Goal: Task Accomplishment & Management: Use online tool/utility

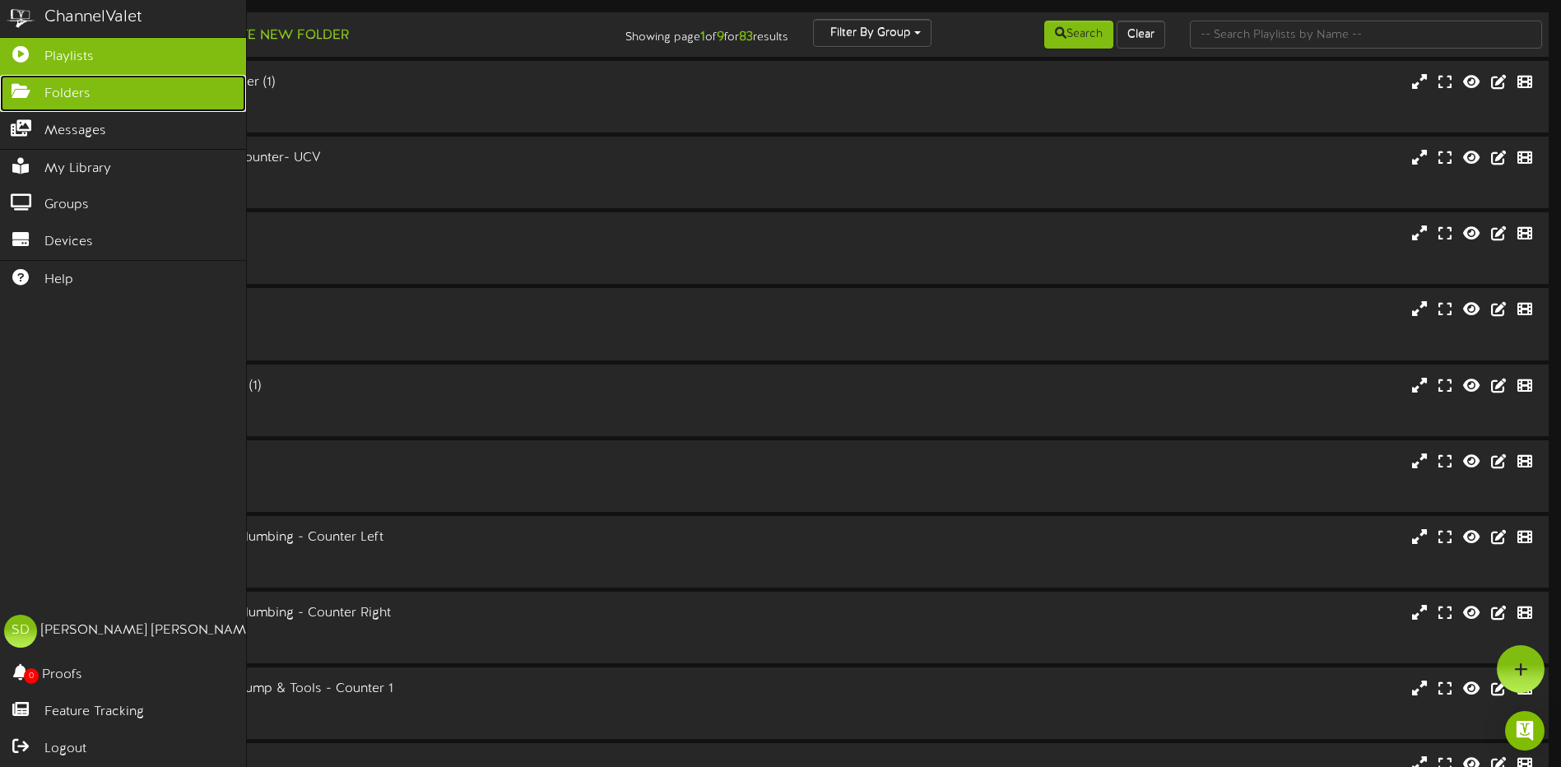
click at [47, 86] on span "Folders" at bounding box center [67, 94] width 46 height 19
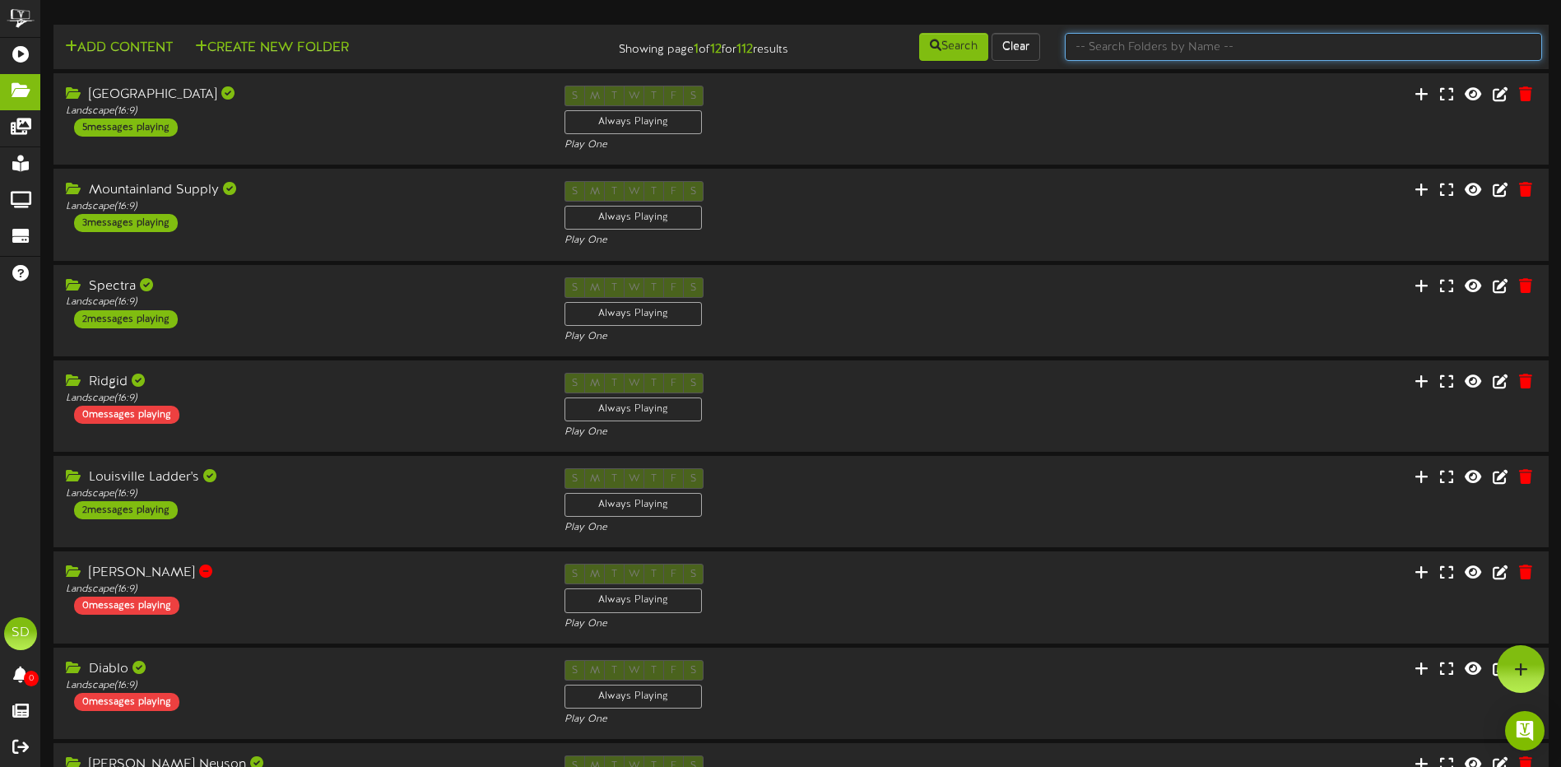
click at [1156, 40] on input "text" at bounding box center [1303, 47] width 477 height 28
type input "wichita"
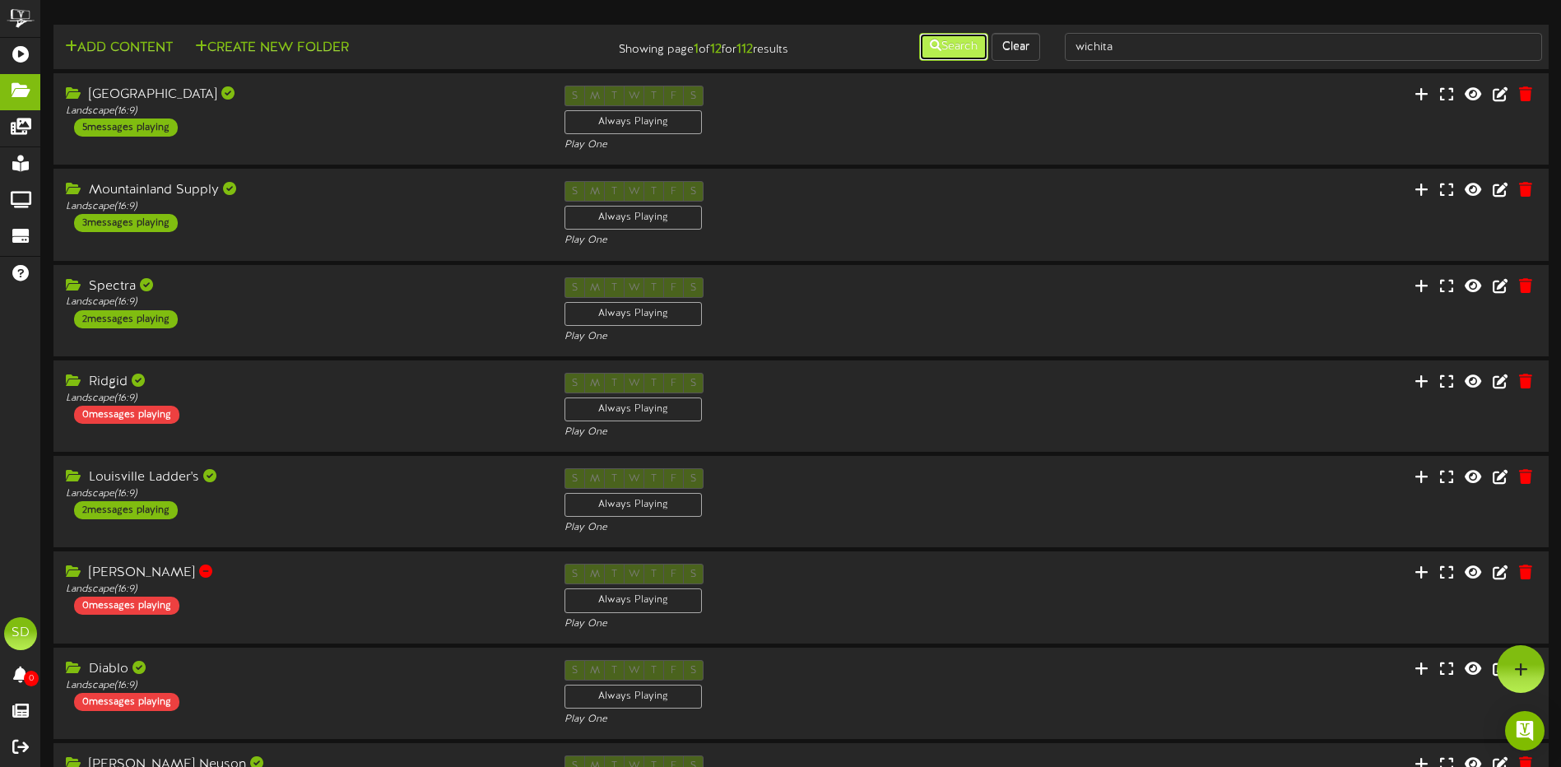
click at [972, 51] on button "Search" at bounding box center [953, 47] width 69 height 28
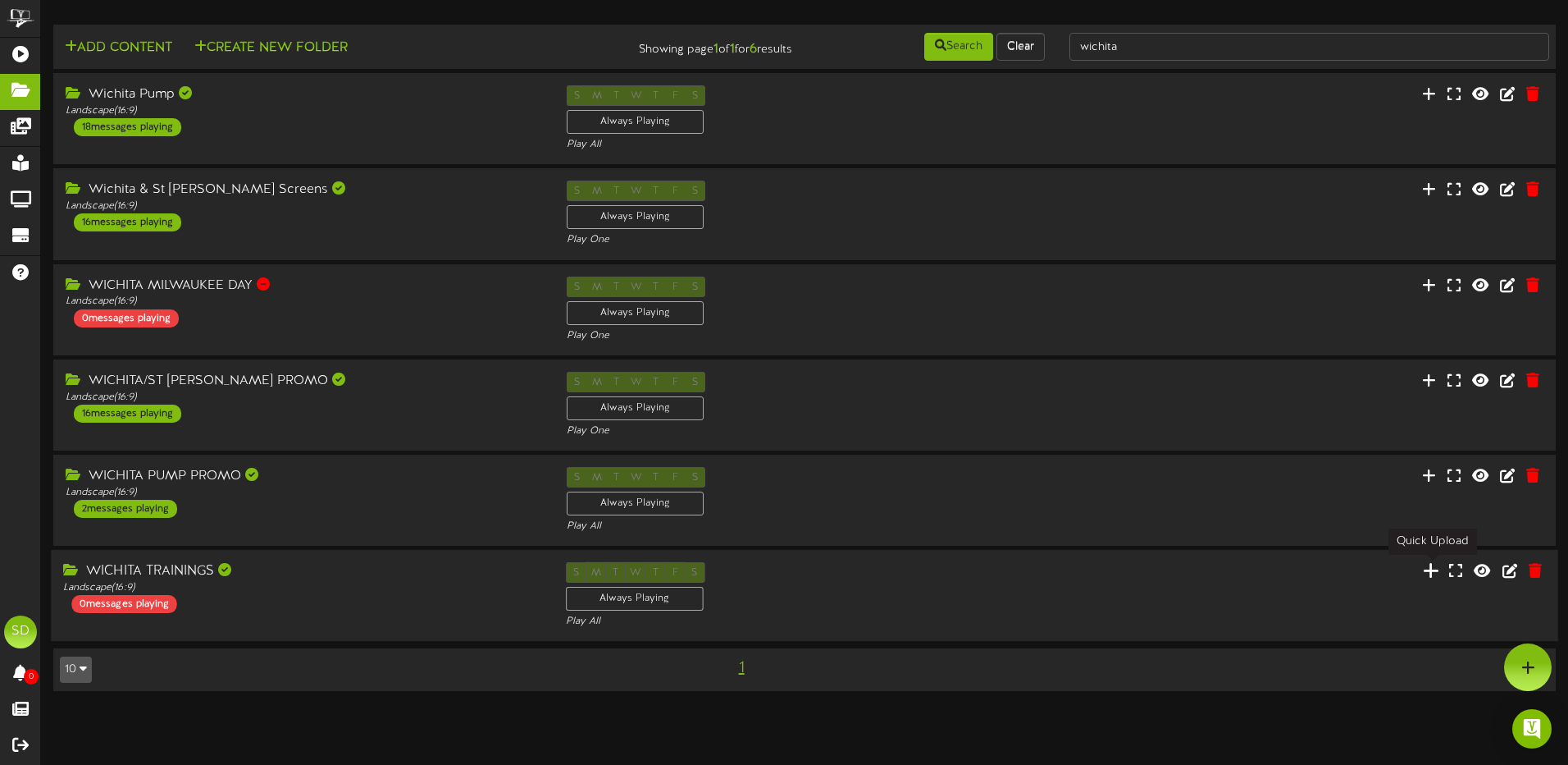
click at [1431, 574] on icon at bounding box center [1431, 571] width 16 height 18
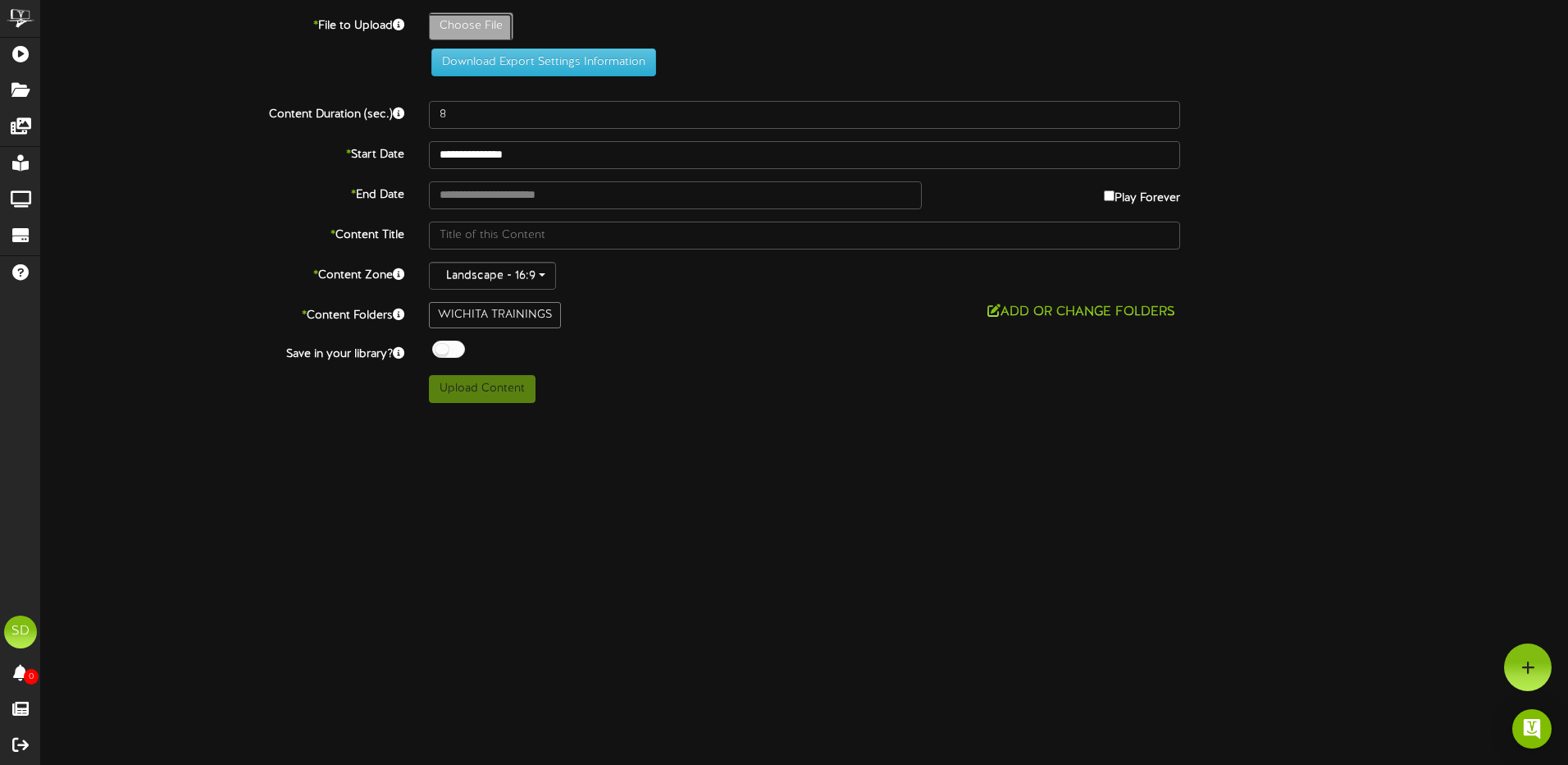
type input "**********"
type input "2025NavienTrainingTV"
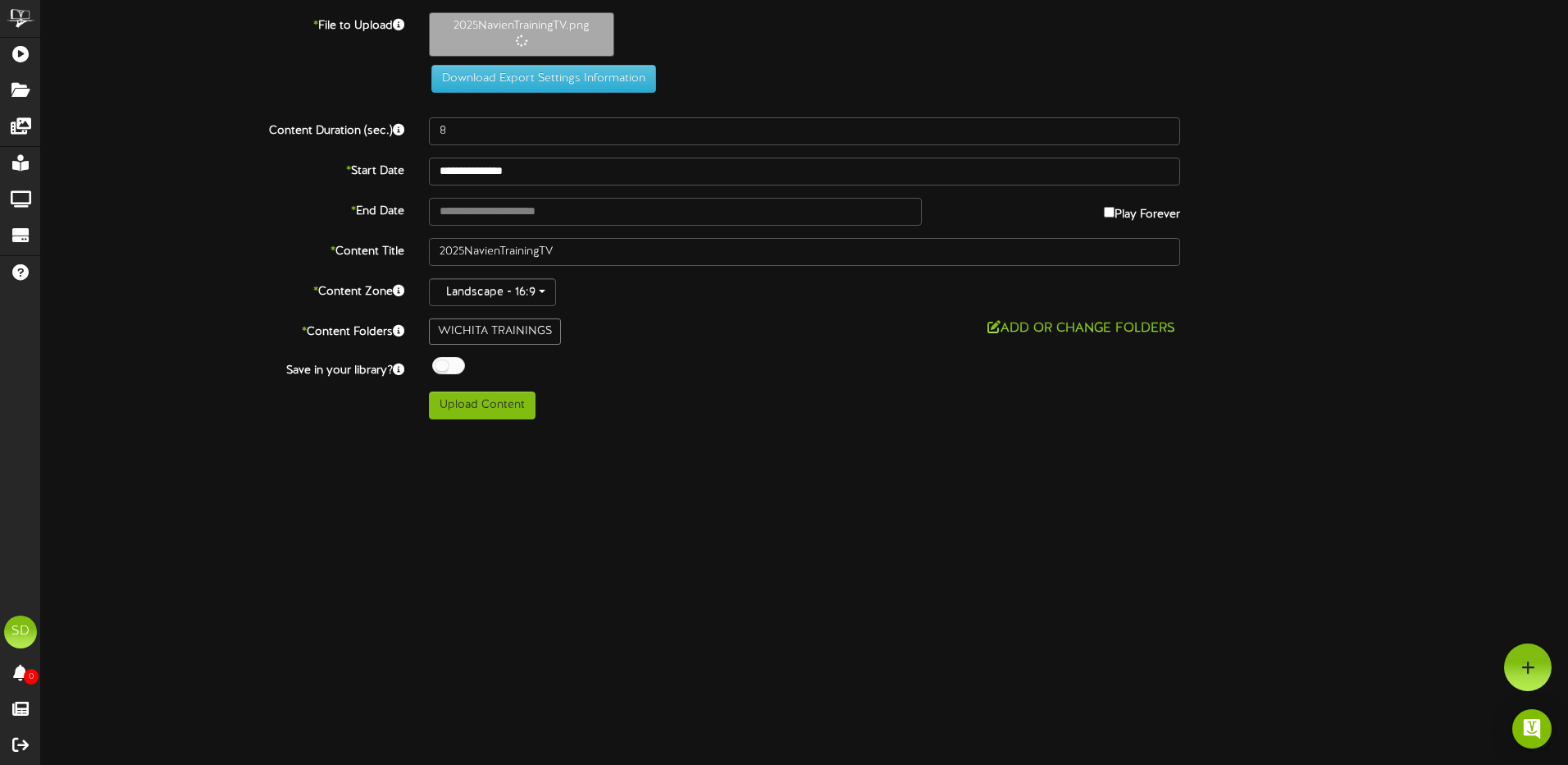
click at [457, 367] on div at bounding box center [449, 365] width 33 height 17
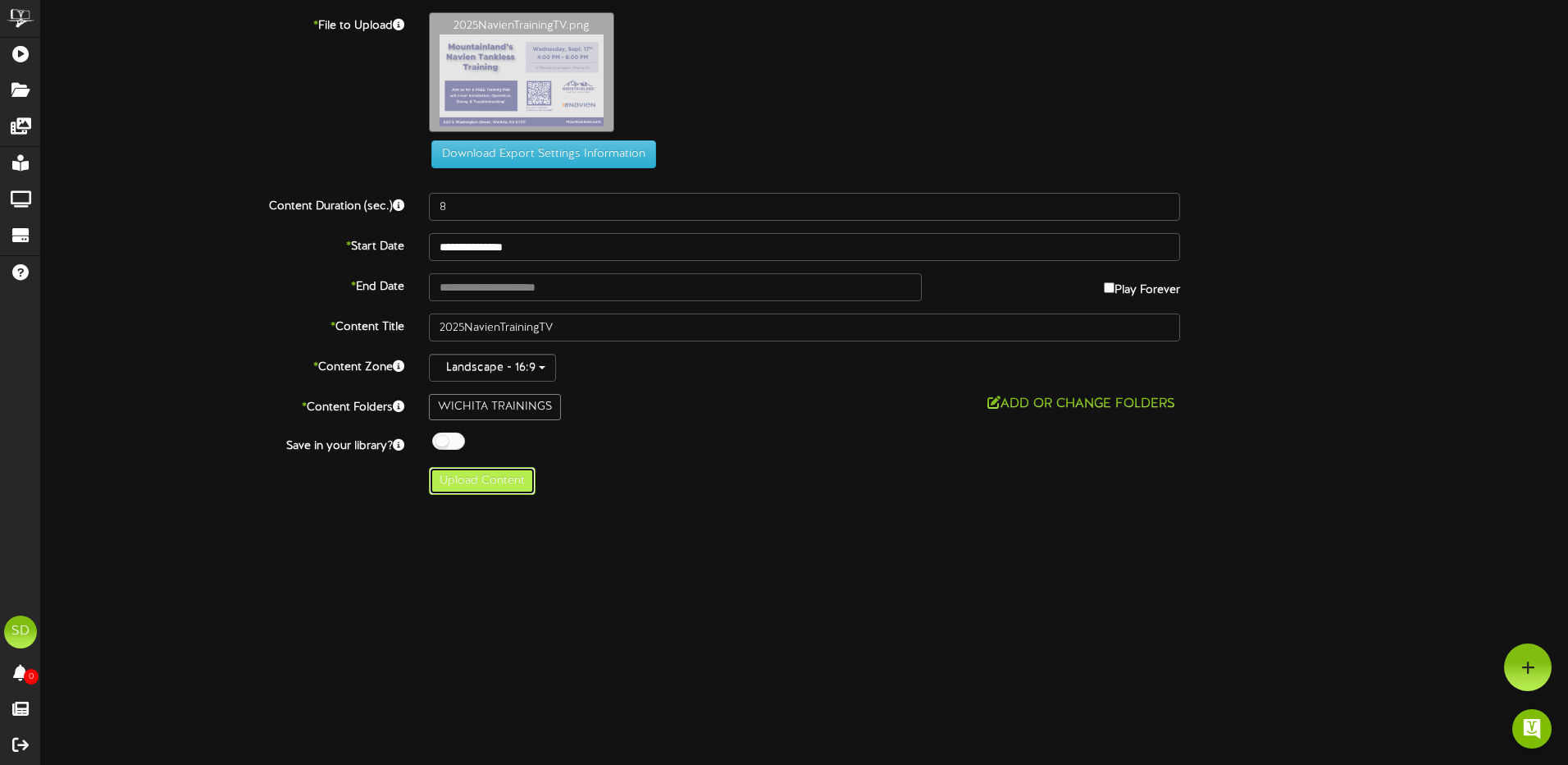
click at [486, 494] on button "Upload Content" at bounding box center [481, 481] width 107 height 28
type input "**********"
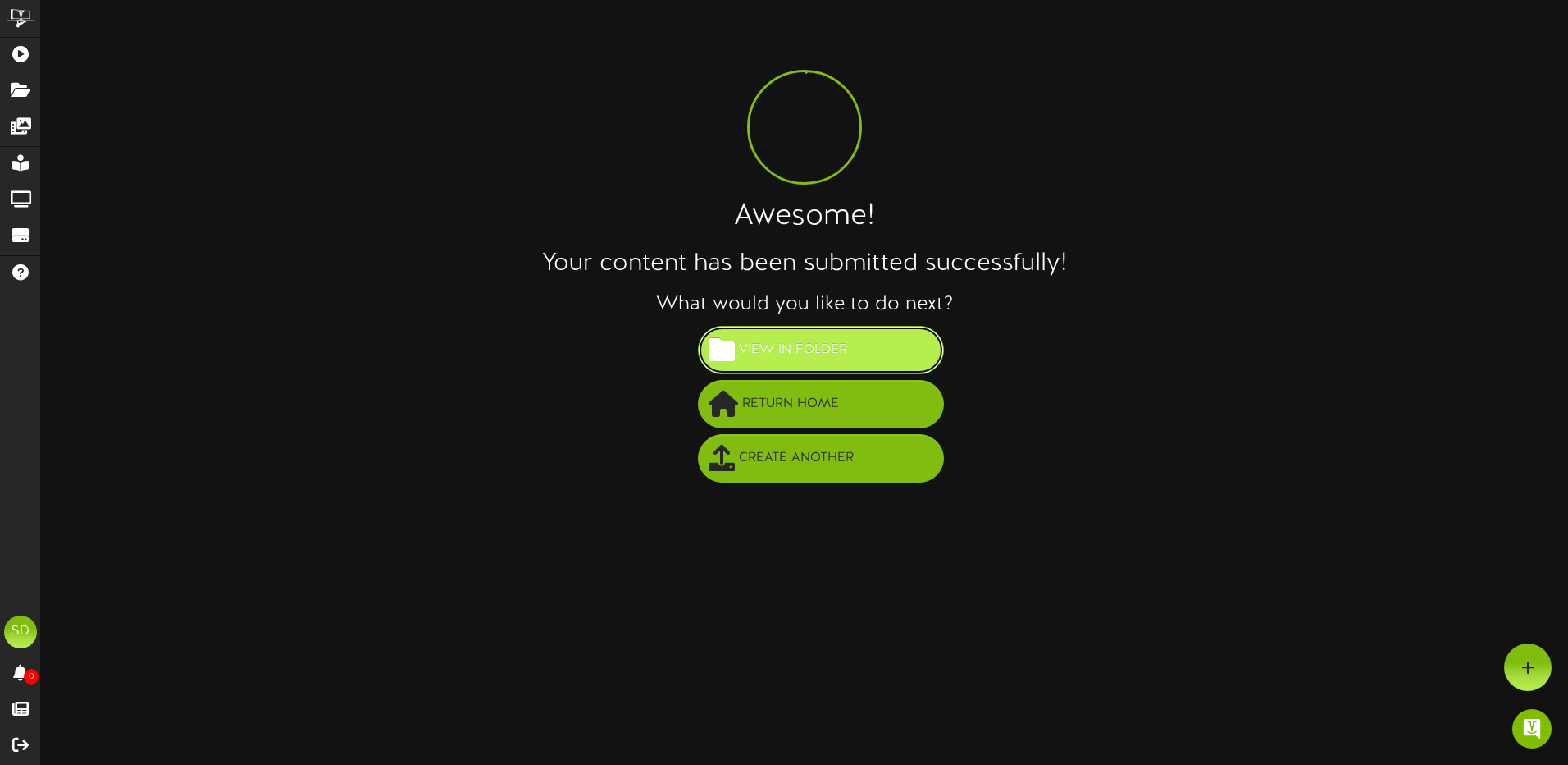
click at [821, 345] on span "View in Folder" at bounding box center [792, 349] width 117 height 27
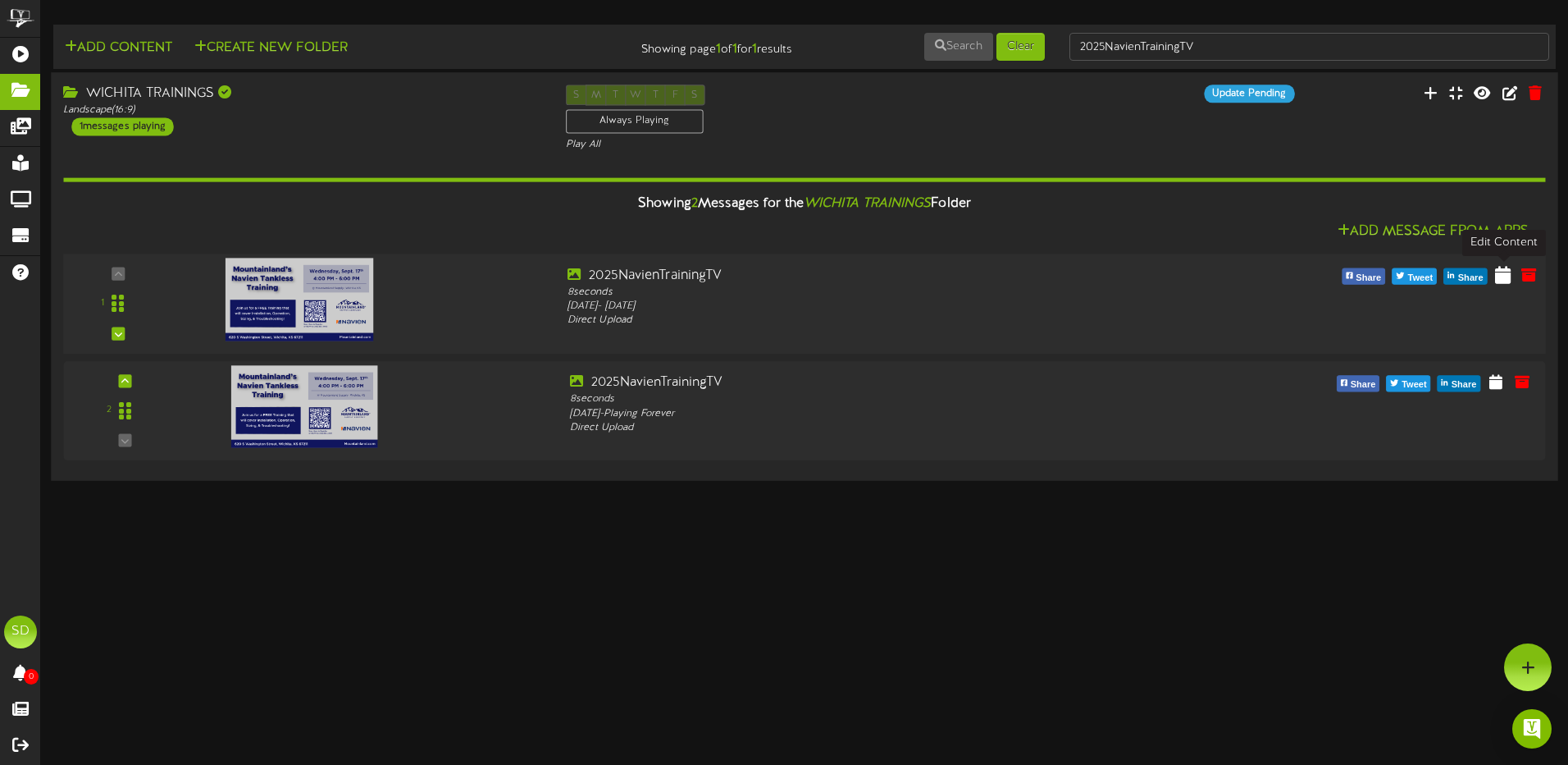
click at [1504, 280] on icon at bounding box center [1503, 274] width 16 height 18
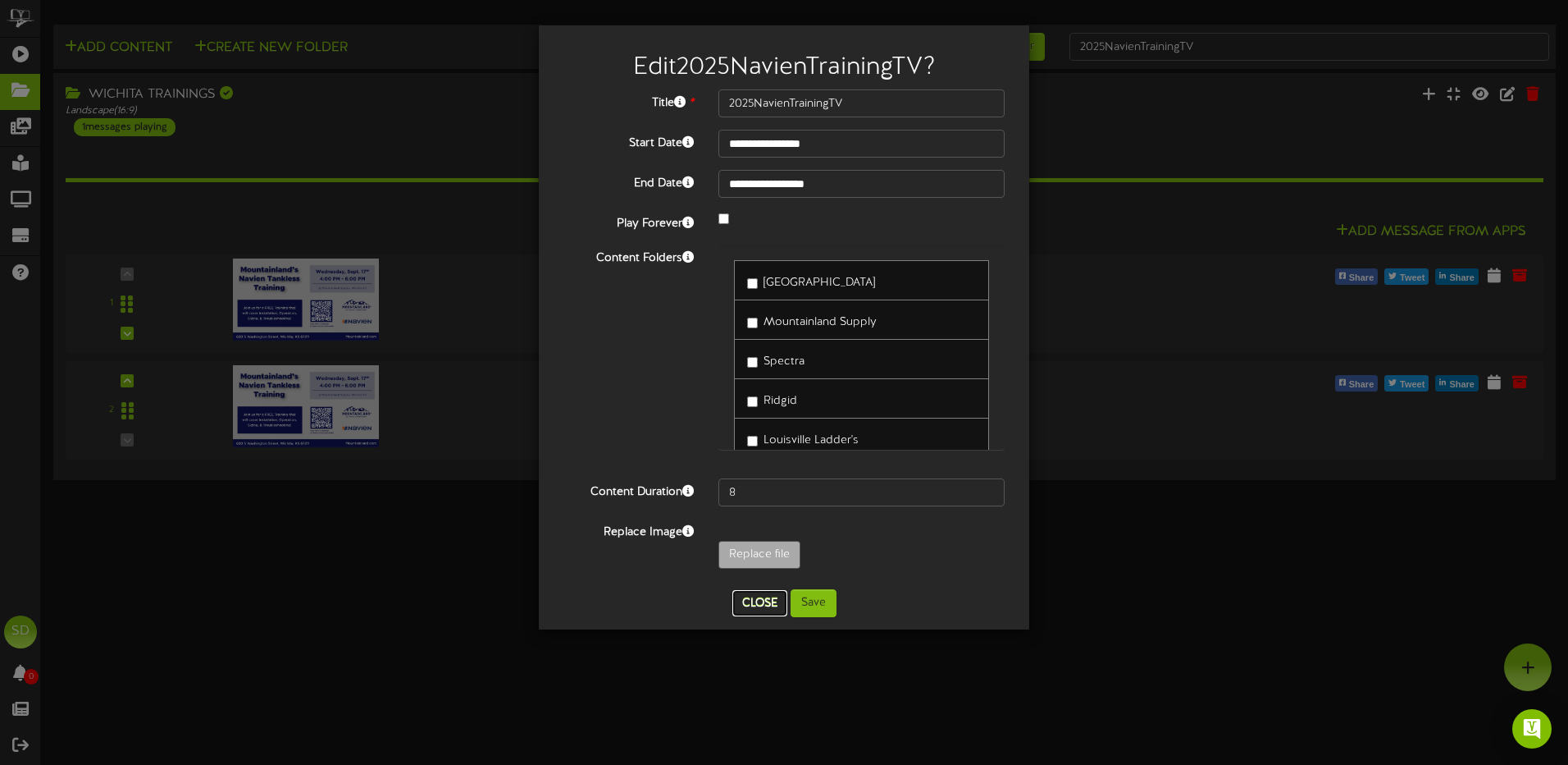
click at [756, 607] on button "Close" at bounding box center [760, 603] width 55 height 26
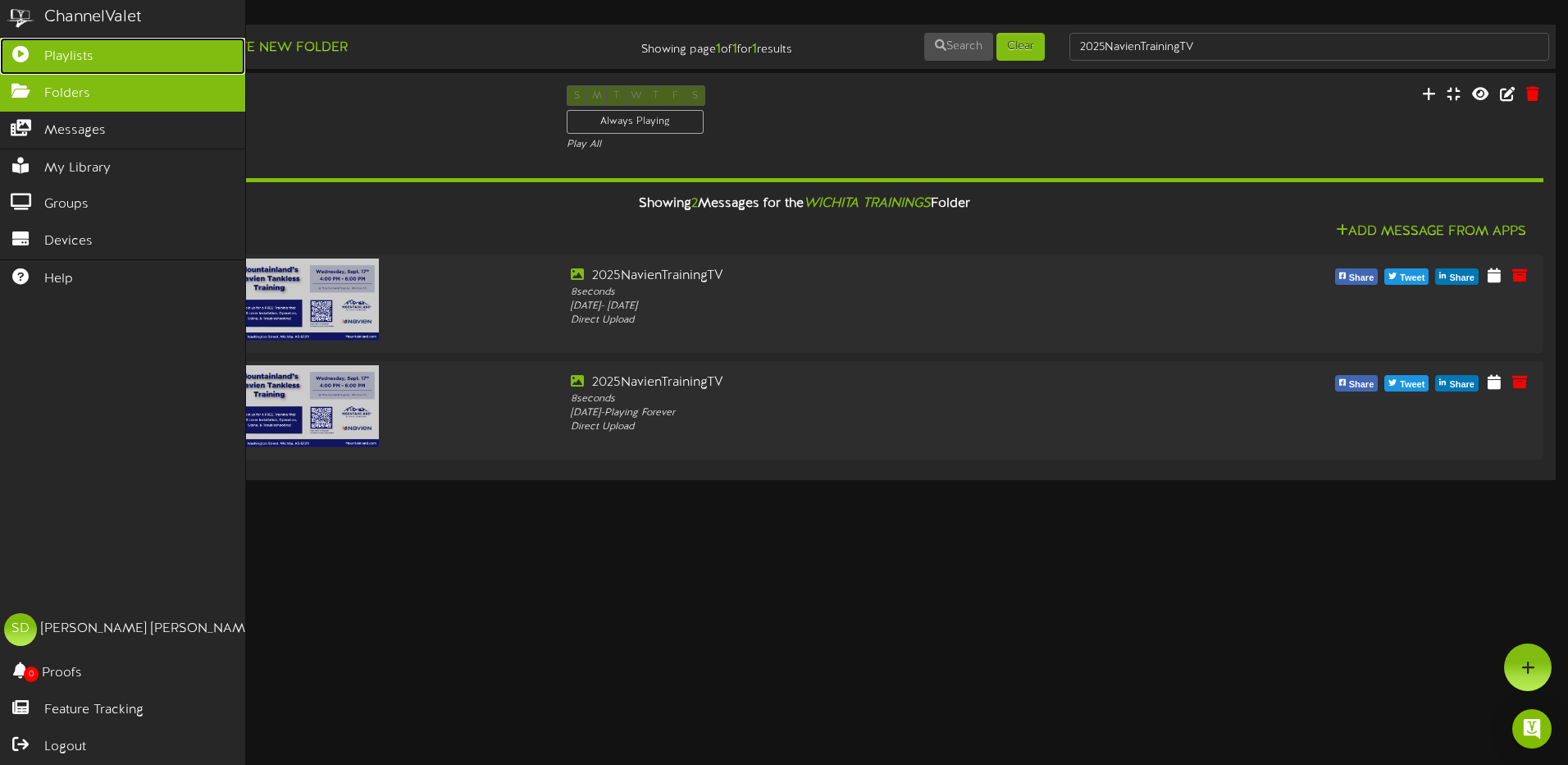
click at [72, 53] on span "Playlists" at bounding box center [68, 57] width 49 height 19
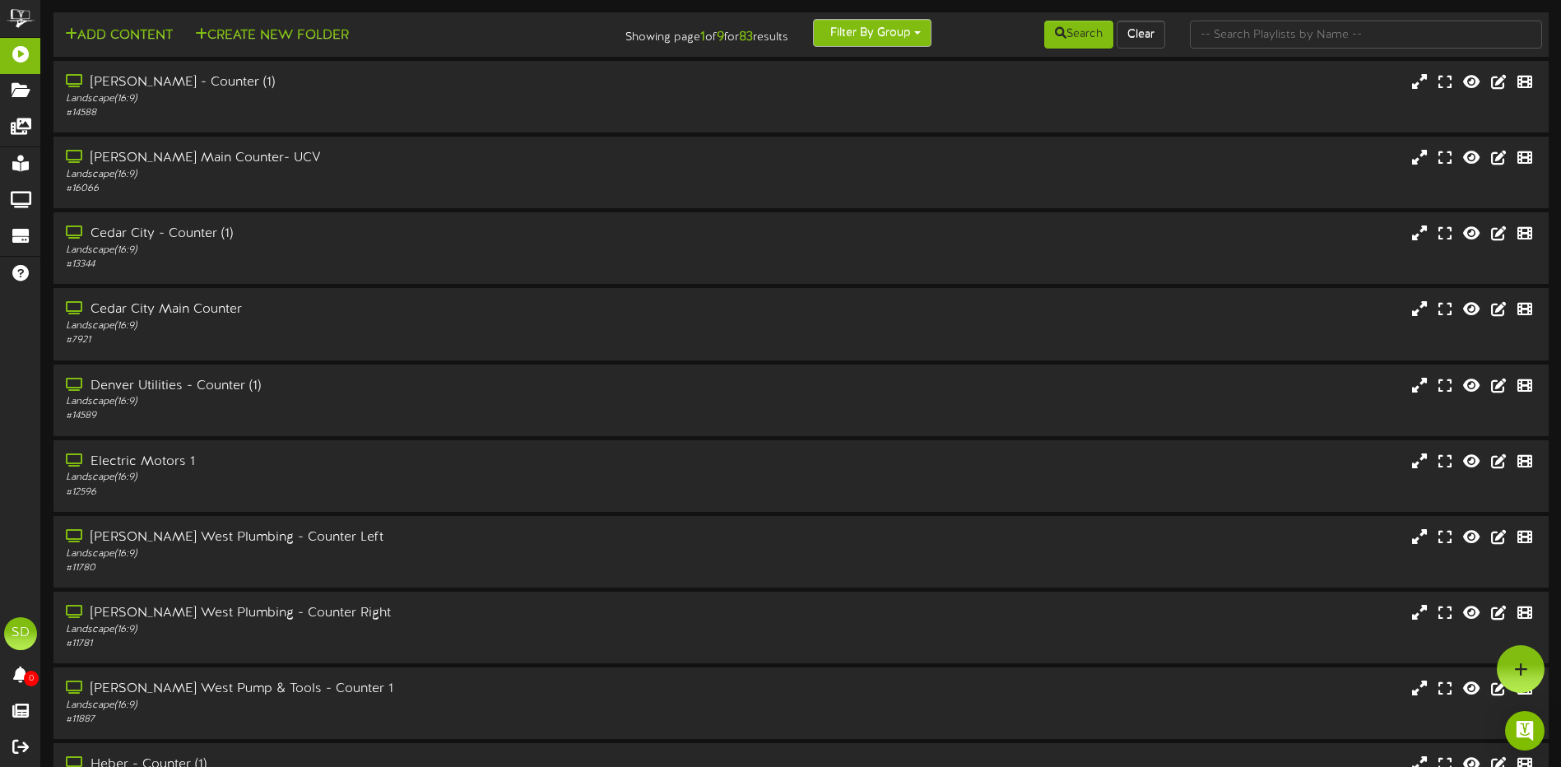
click at [922, 30] on button "Filter By Group" at bounding box center [872, 33] width 119 height 28
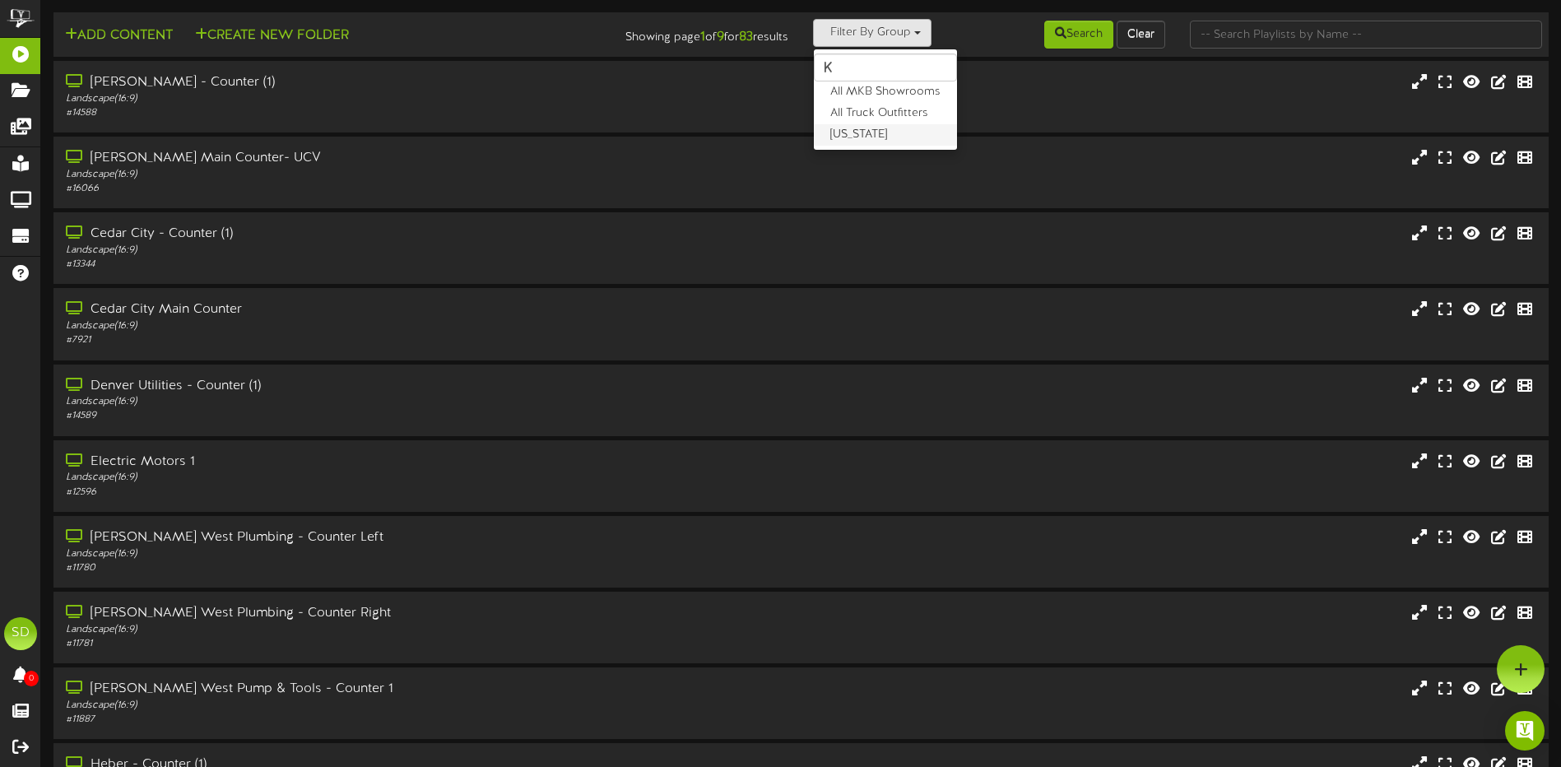
type input "k"
click at [871, 142] on label "[US_STATE]" at bounding box center [885, 134] width 143 height 21
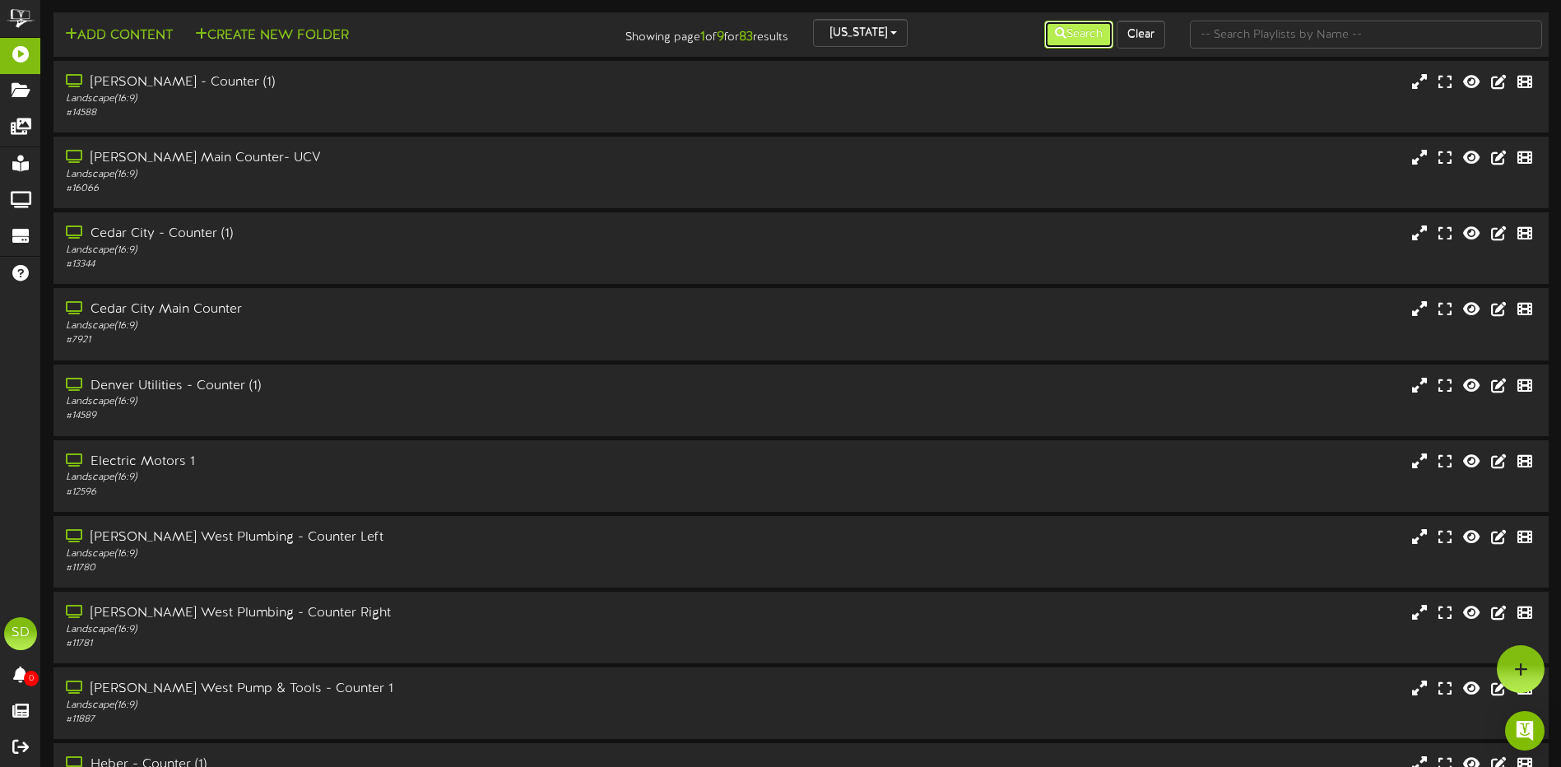
click at [1090, 40] on button "Search" at bounding box center [1078, 35] width 69 height 28
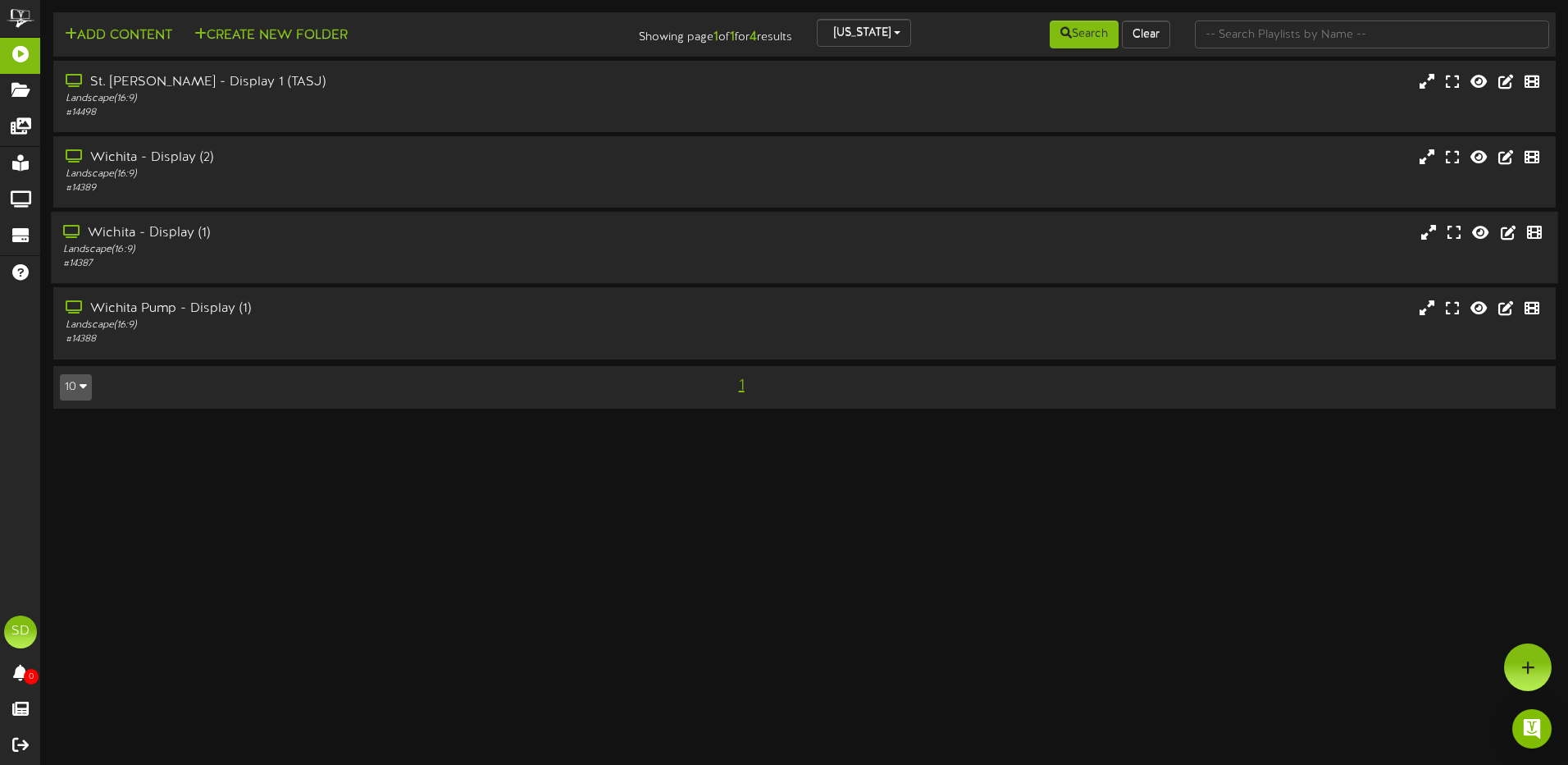
click at [257, 249] on div "Landscape ( 16:9 )" at bounding box center [365, 250] width 604 height 14
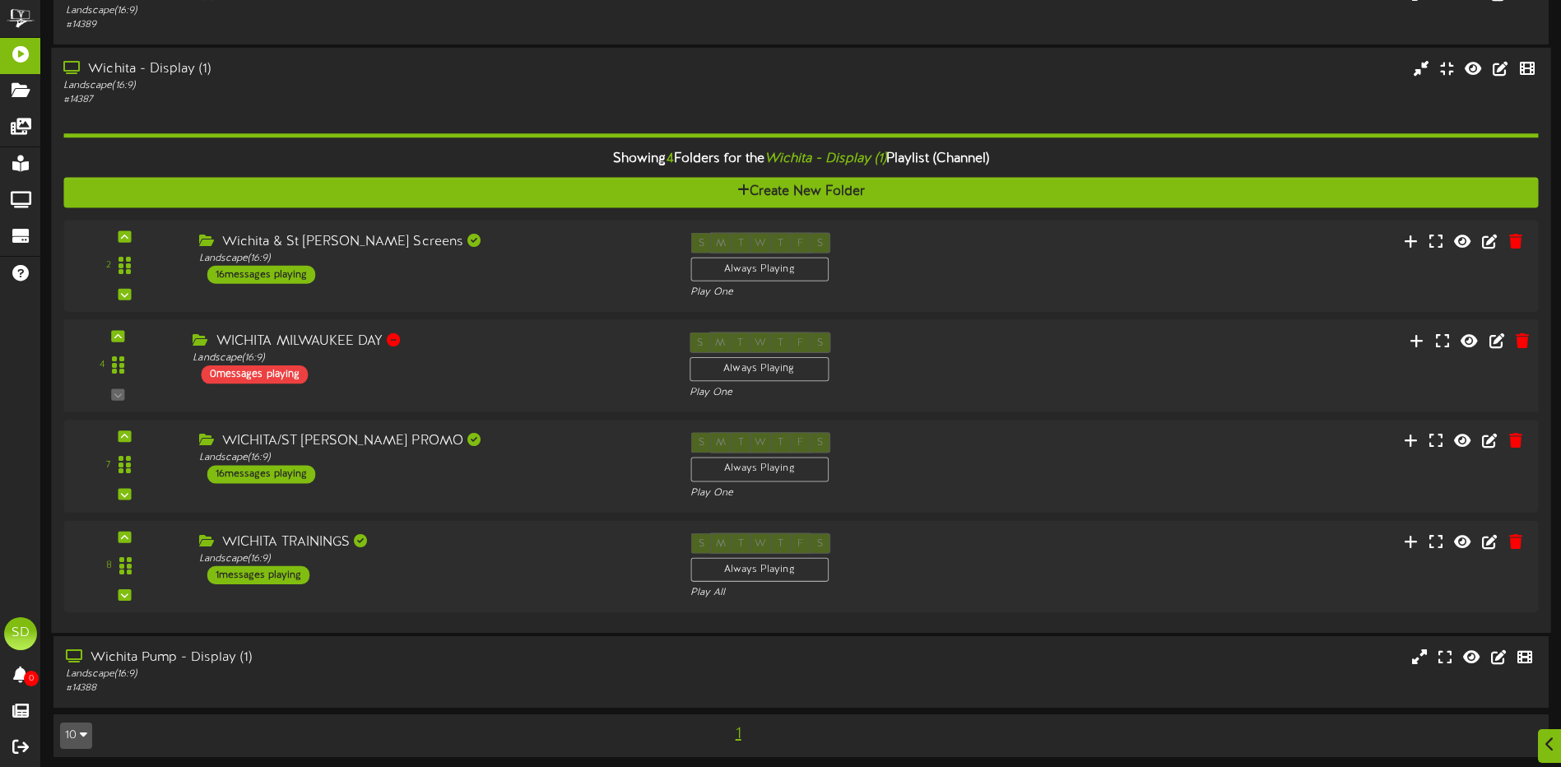
scroll to position [165, 0]
click at [395, 561] on div "Landscape ( 16:9 )" at bounding box center [429, 558] width 472 height 14
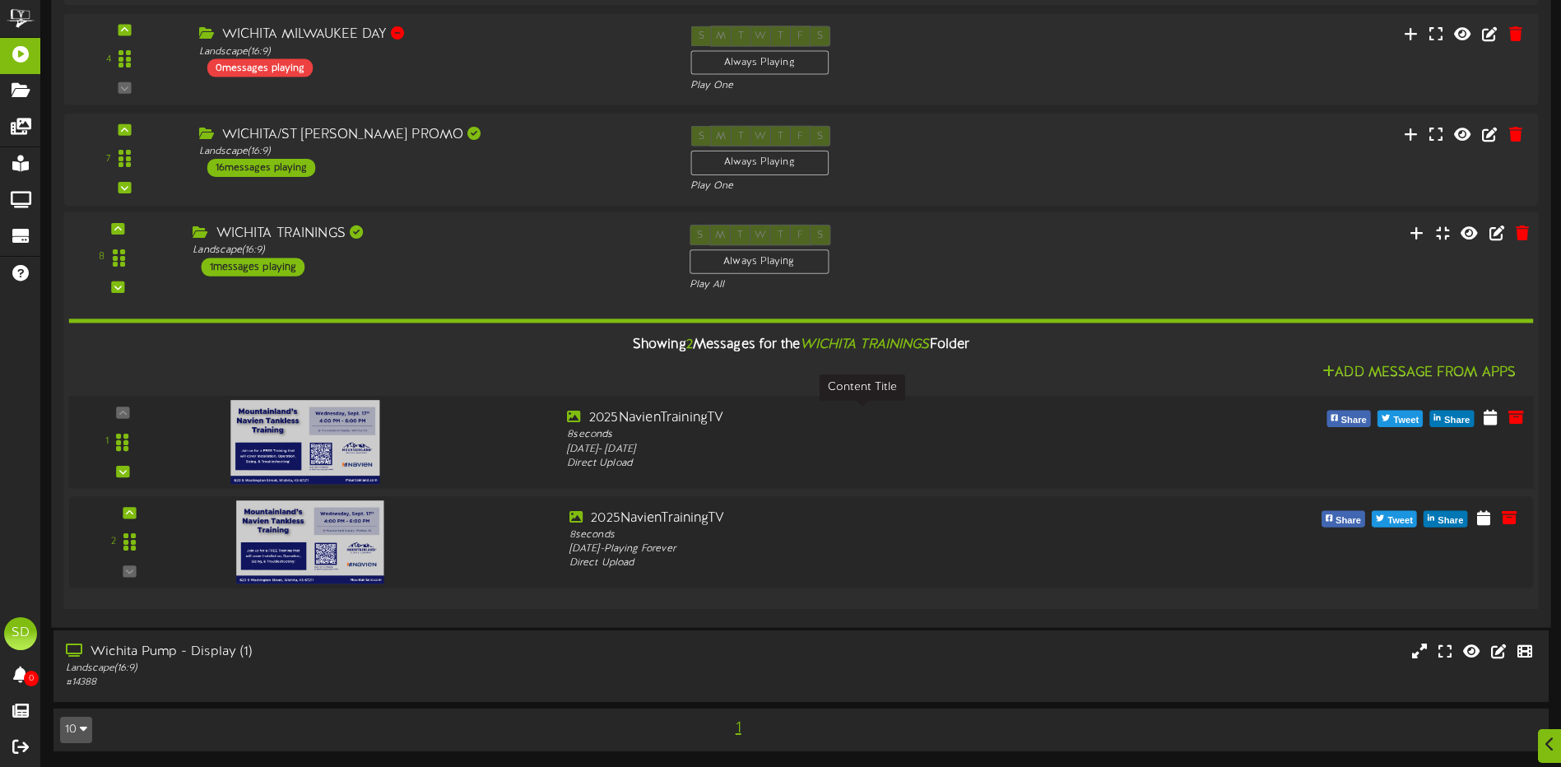
scroll to position [471, 0]
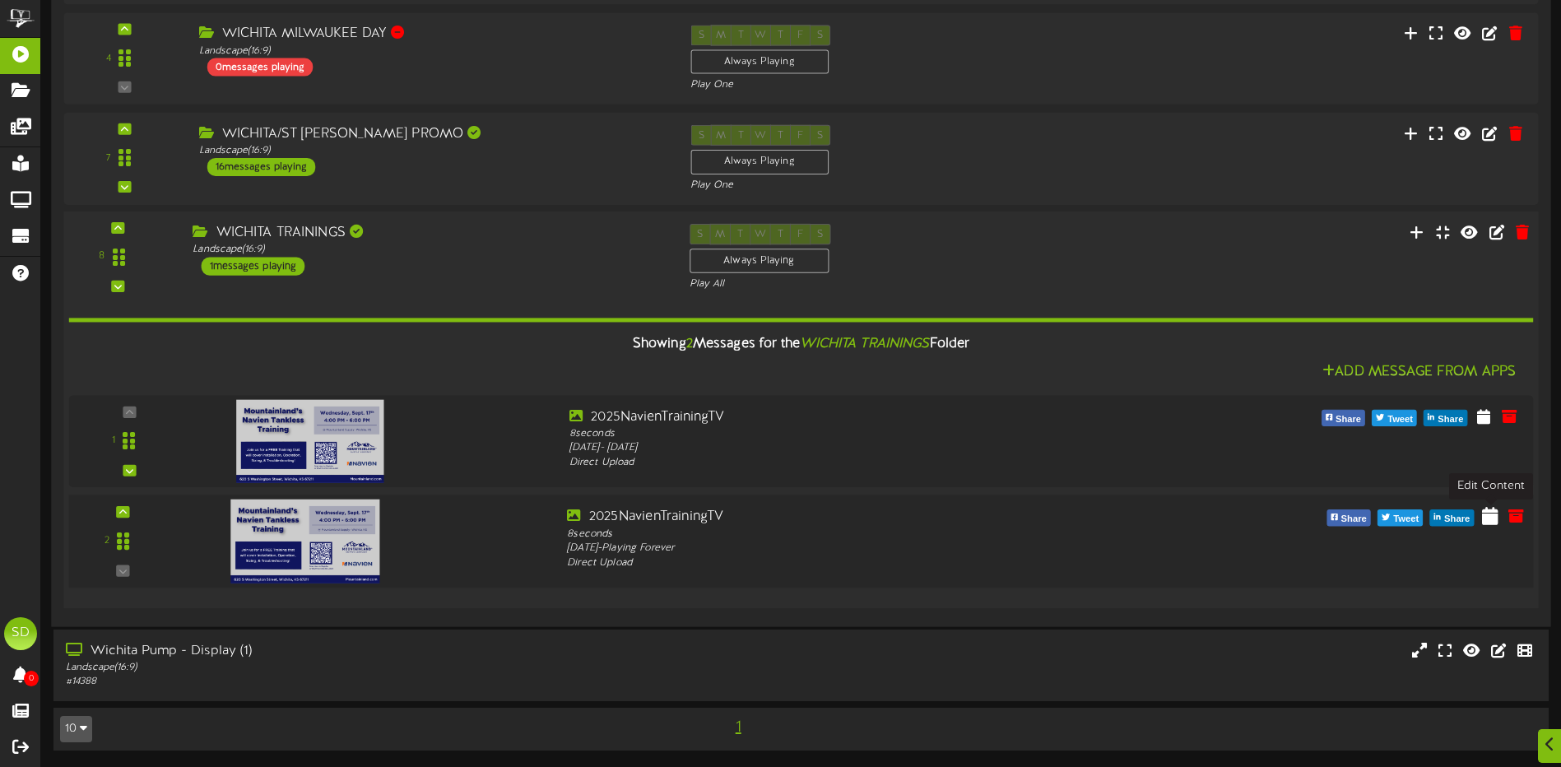
click at [1488, 523] on icon at bounding box center [1490, 515] width 16 height 18
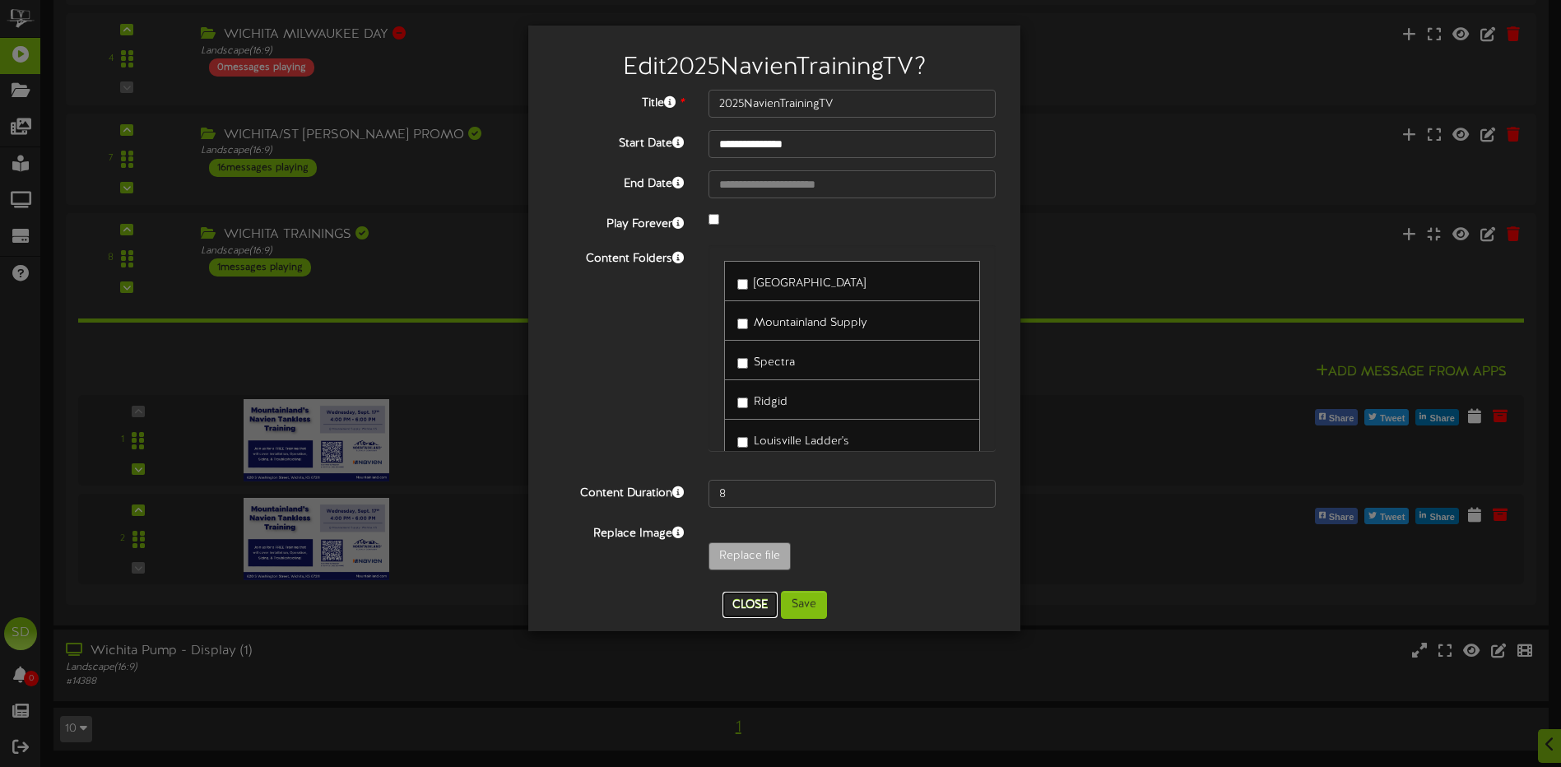
click at [746, 611] on button "Close" at bounding box center [750, 605] width 55 height 26
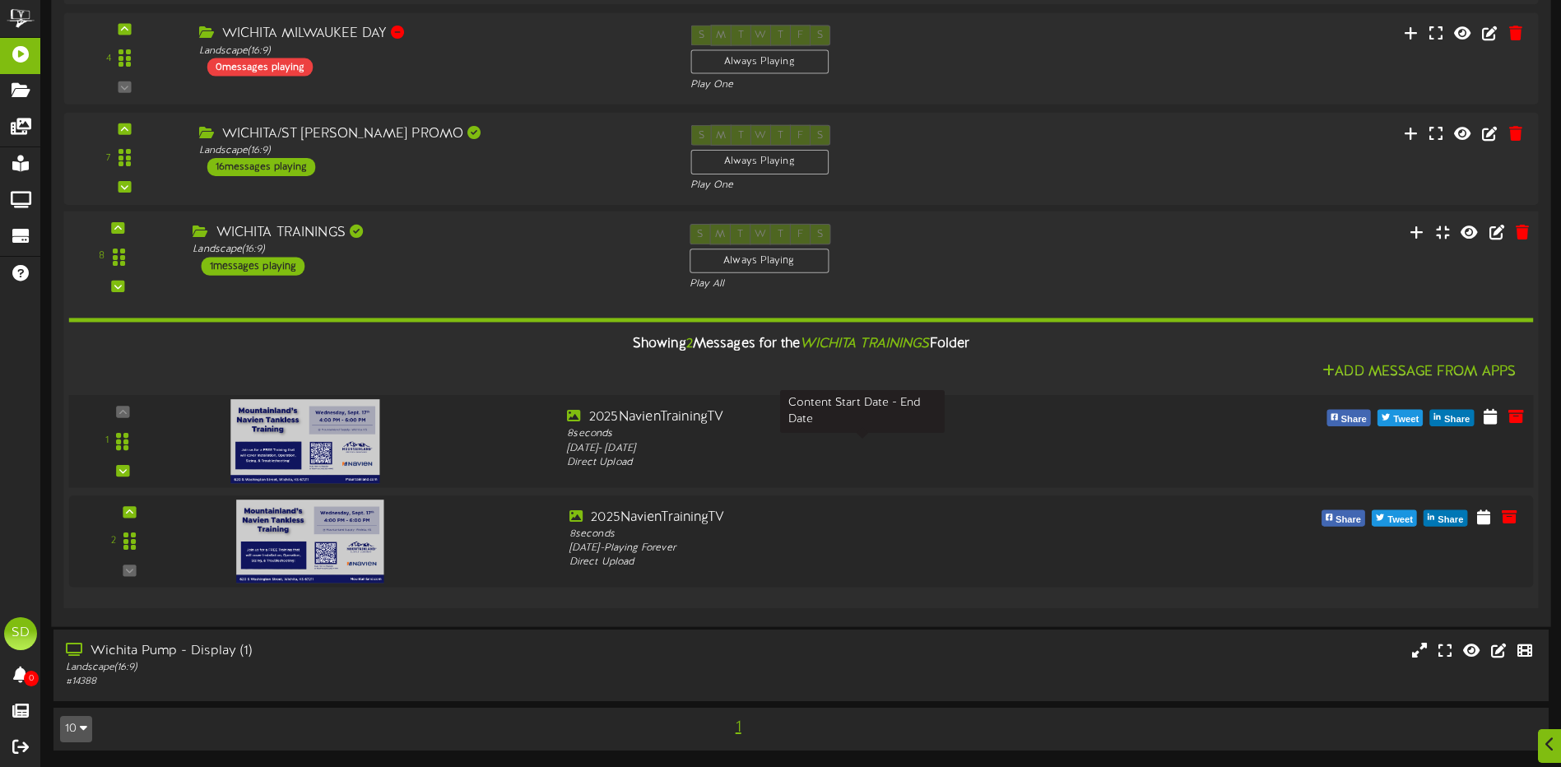
drag, startPoint x: 668, startPoint y: 442, endPoint x: 1037, endPoint y: 448, distance: 368.7
click at [1037, 448] on div "[DATE] - [DATE]" at bounding box center [862, 448] width 591 height 15
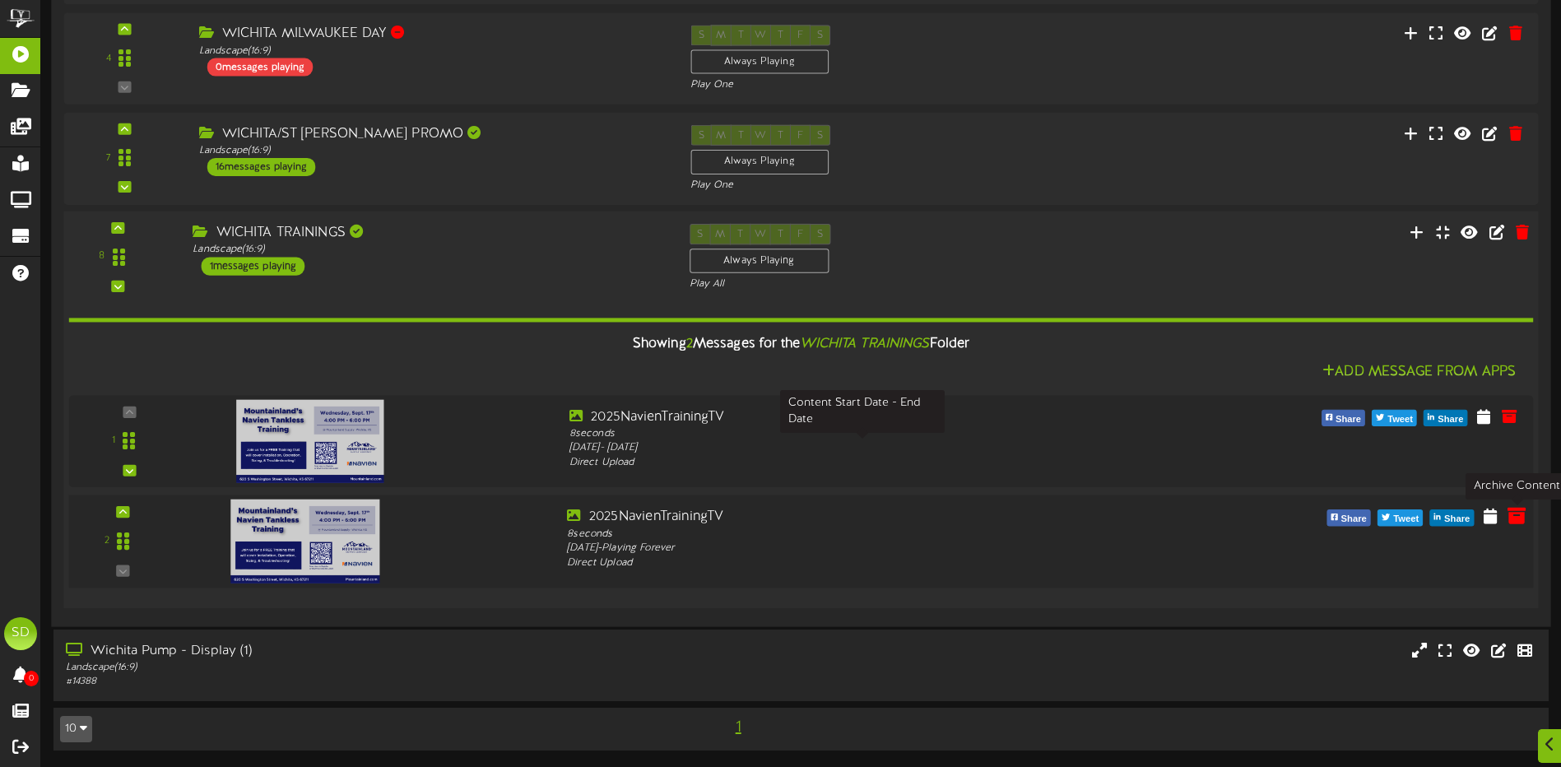
click at [1516, 520] on icon at bounding box center [1517, 515] width 18 height 18
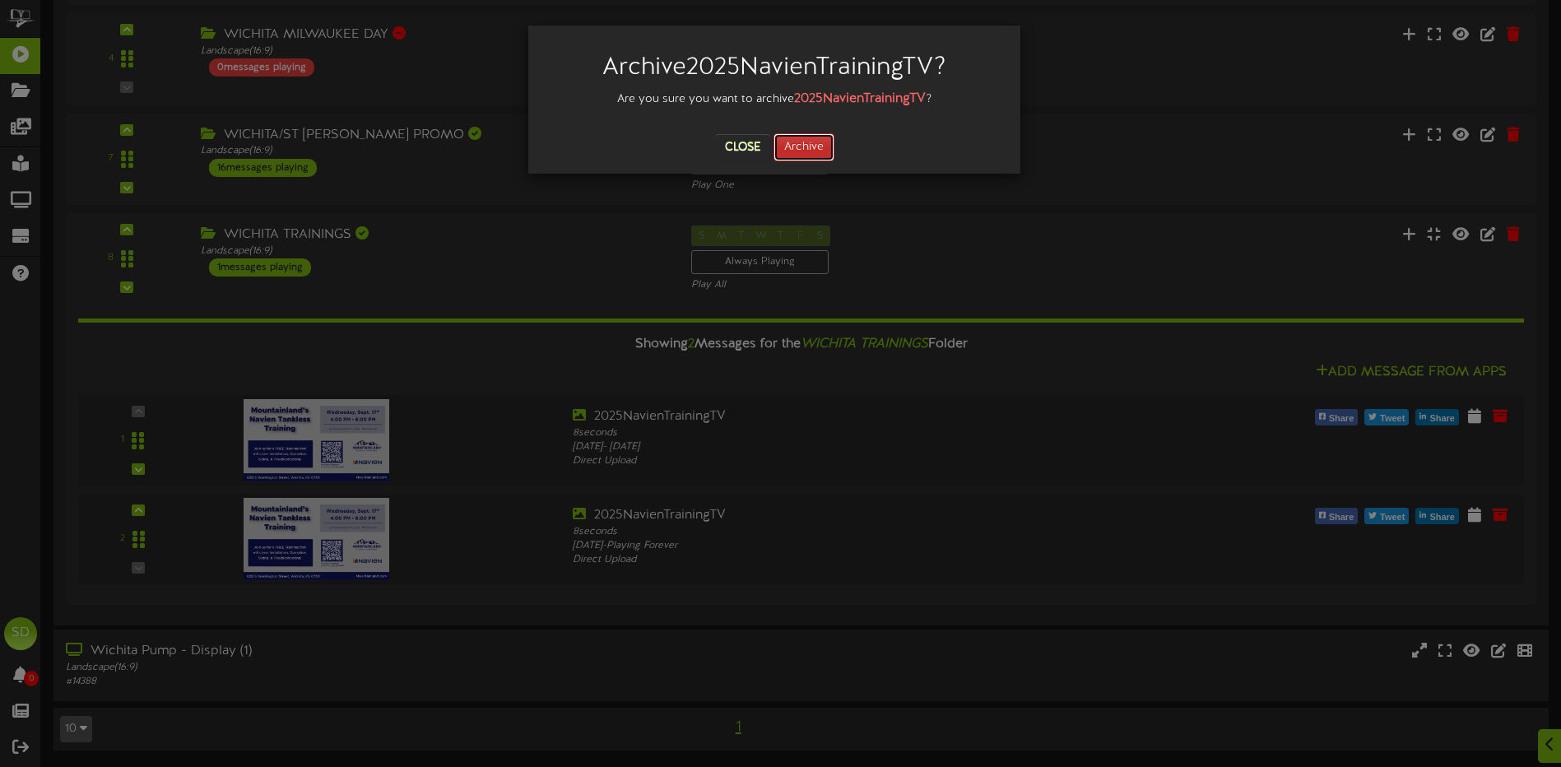
click at [811, 152] on button "Archive" at bounding box center [804, 147] width 61 height 28
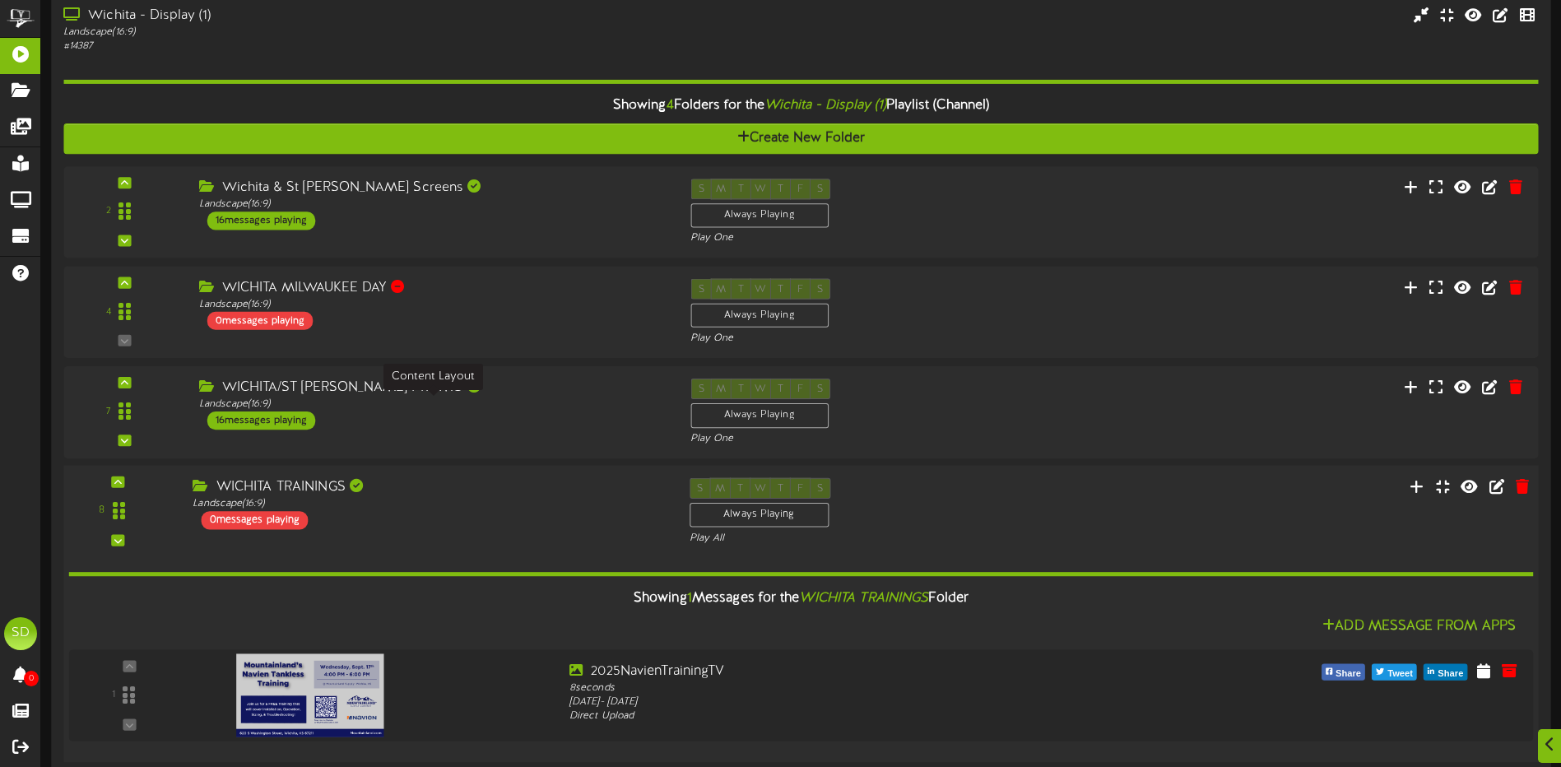
scroll to position [329, 0]
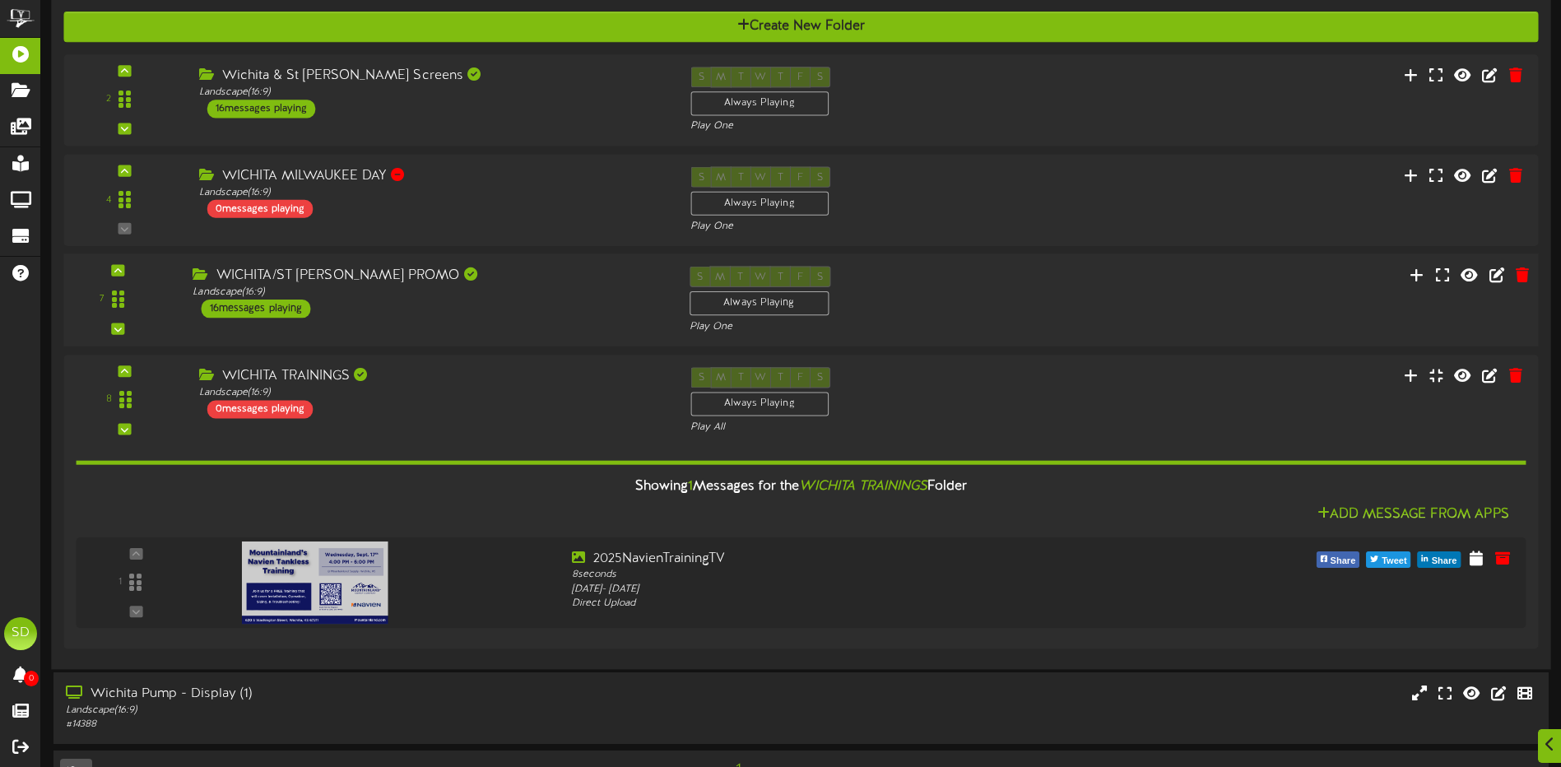
click at [538, 300] on div "WICHITA/ST [PERSON_NAME] PROMO Landscape ( 16:9 ) 16 messages playing" at bounding box center [428, 293] width 496 height 52
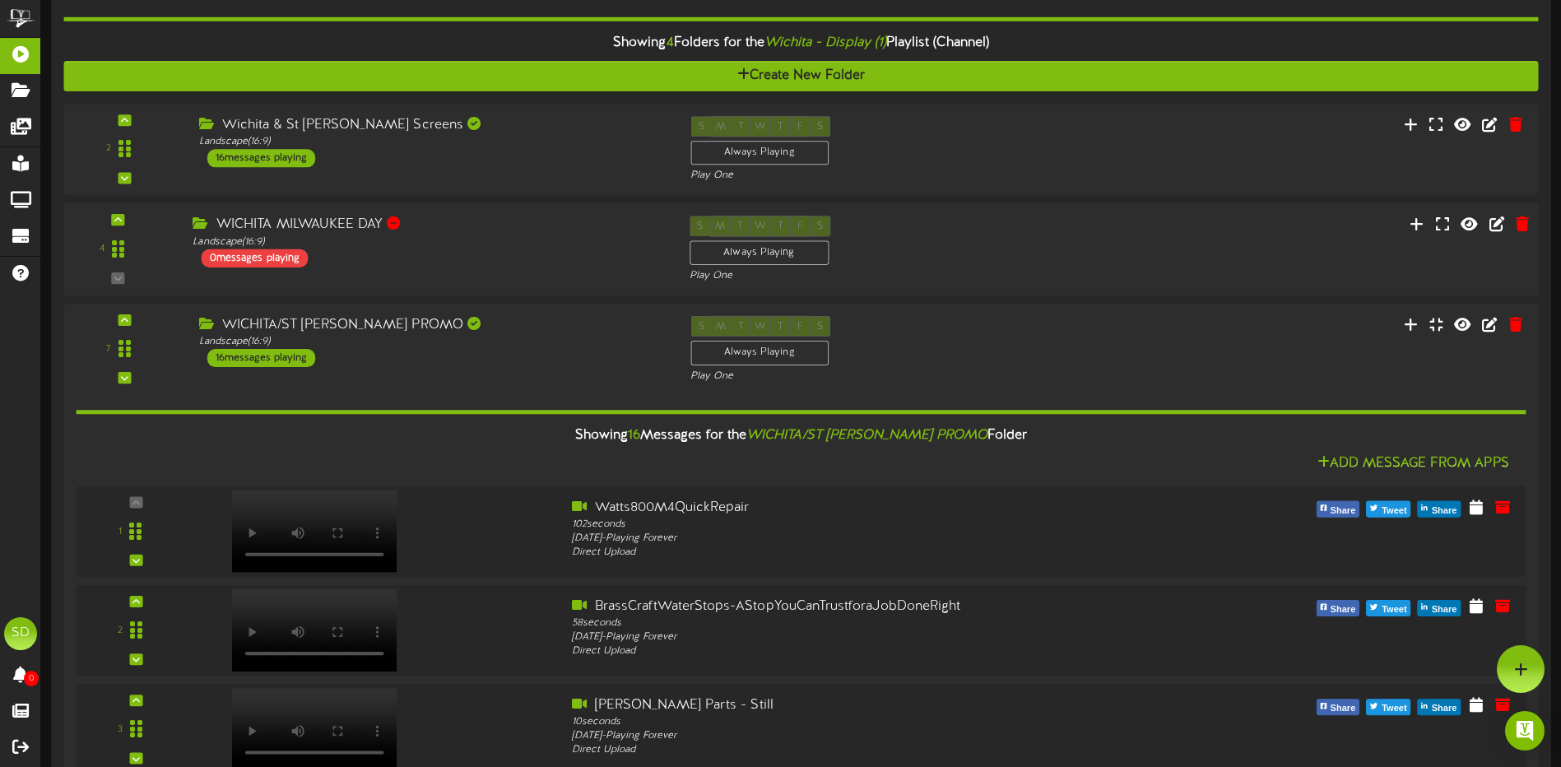
scroll to position [284, 0]
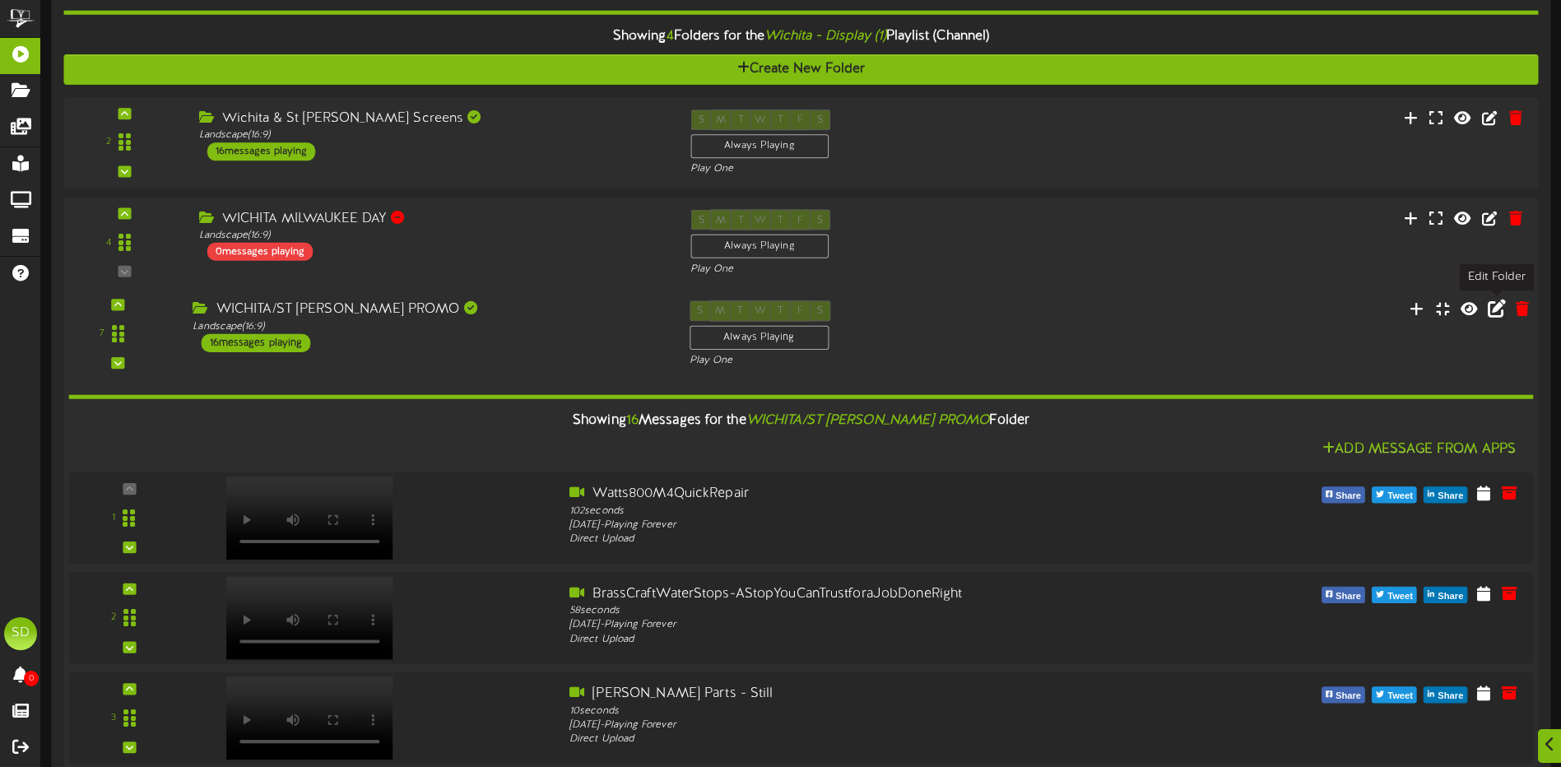
click at [1494, 312] on icon at bounding box center [1497, 309] width 18 height 18
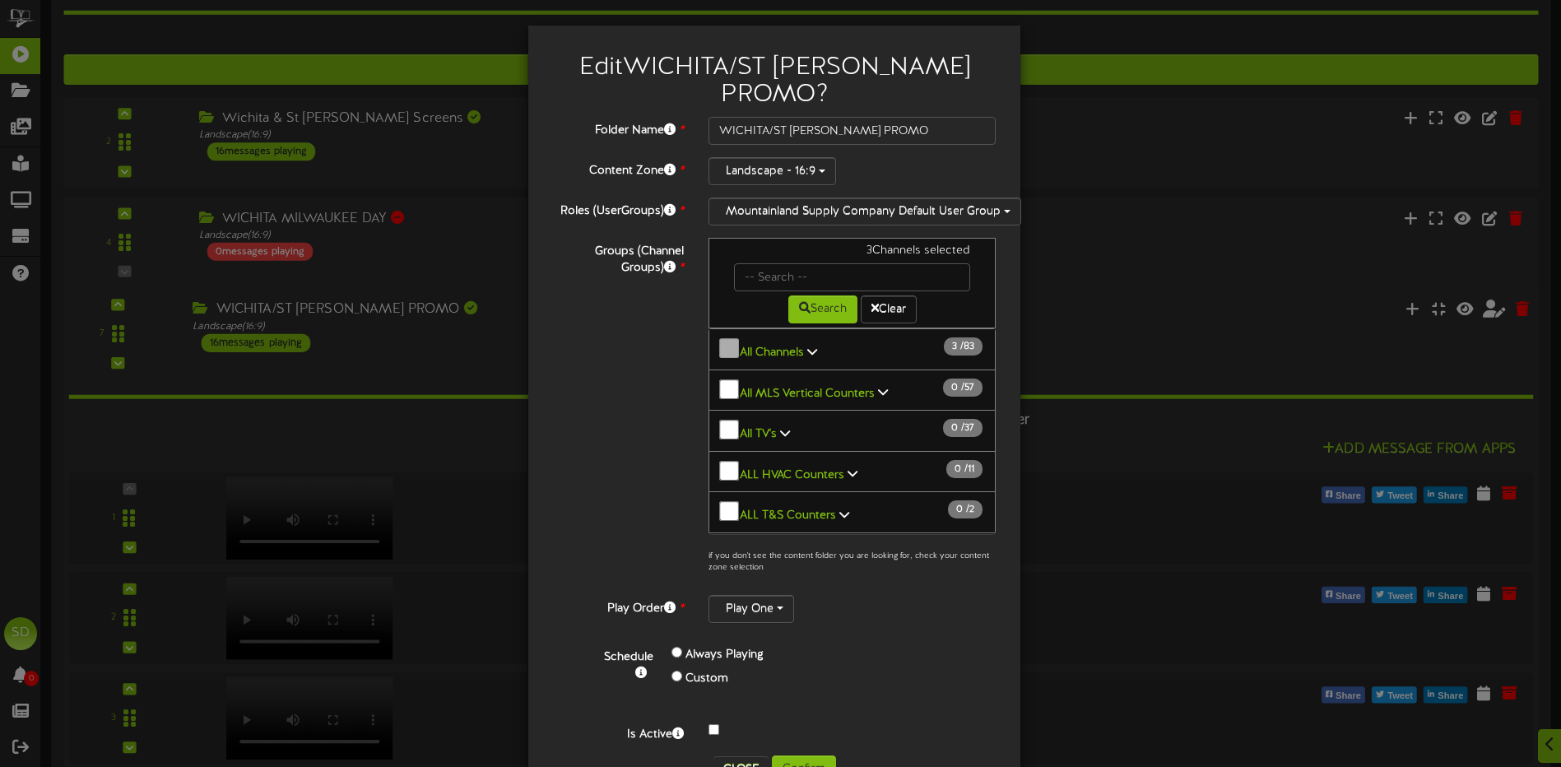
click at [1189, 245] on div "Edit WICHITA/ST [PERSON_NAME] PROMO ? Folder Name * WICHITA/ST [PERSON_NAME] PR…" at bounding box center [780, 383] width 1561 height 767
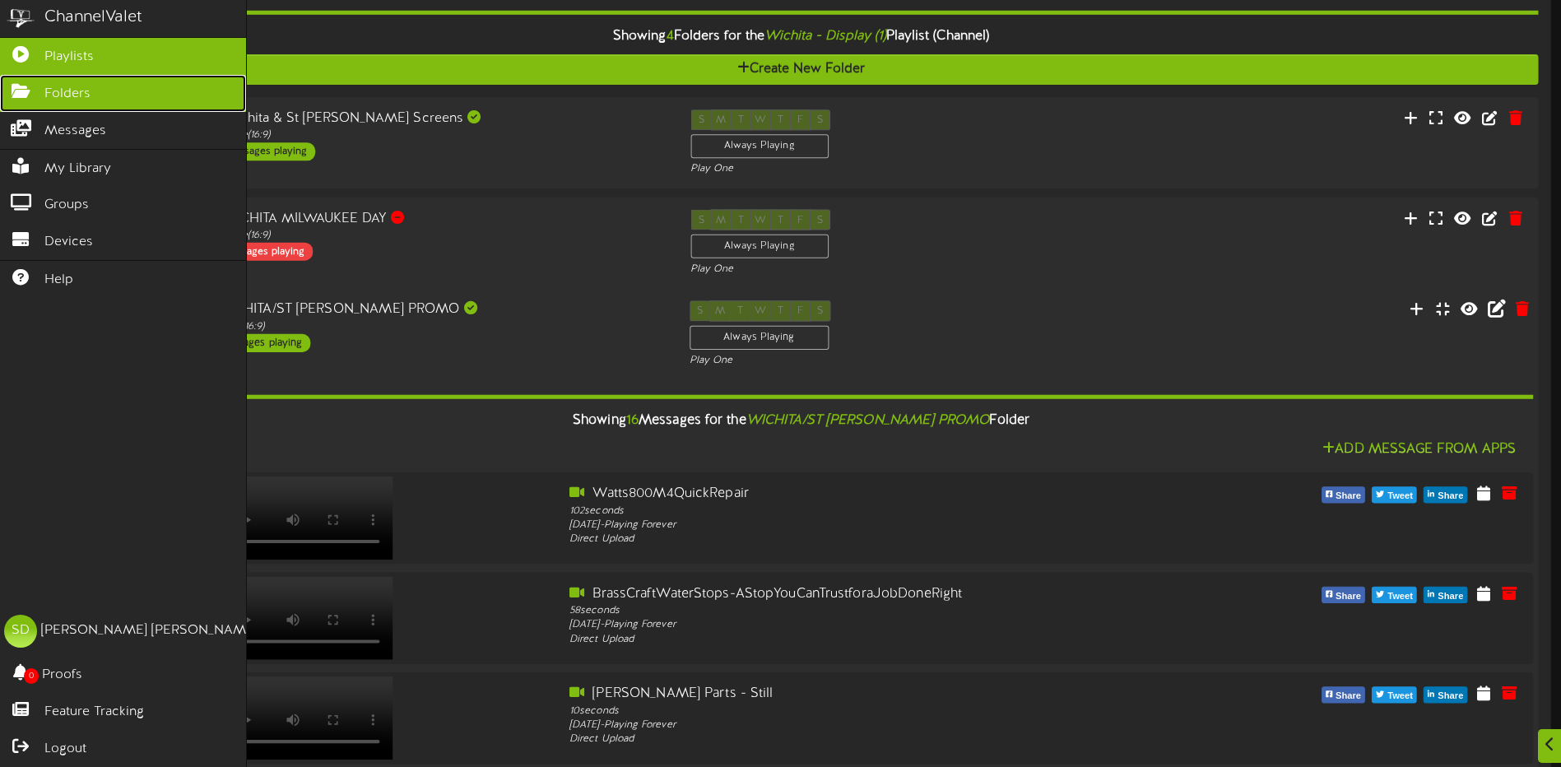
click at [71, 99] on span "Folders" at bounding box center [67, 94] width 46 height 19
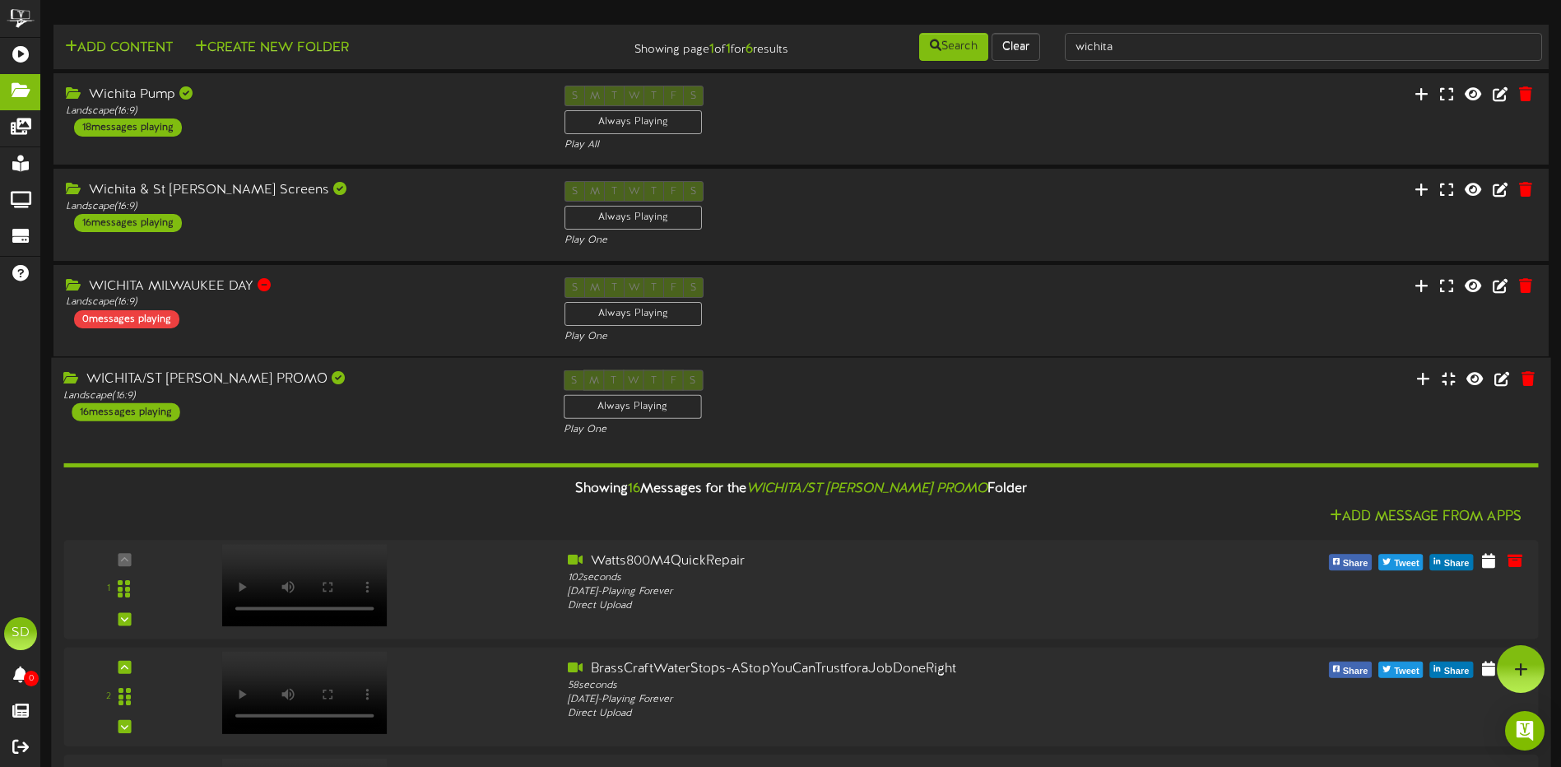
click at [346, 407] on div "WICHITA/ST [PERSON_NAME] PROMO Landscape ( 16:9 ) 16 messages playing" at bounding box center [301, 395] width 500 height 51
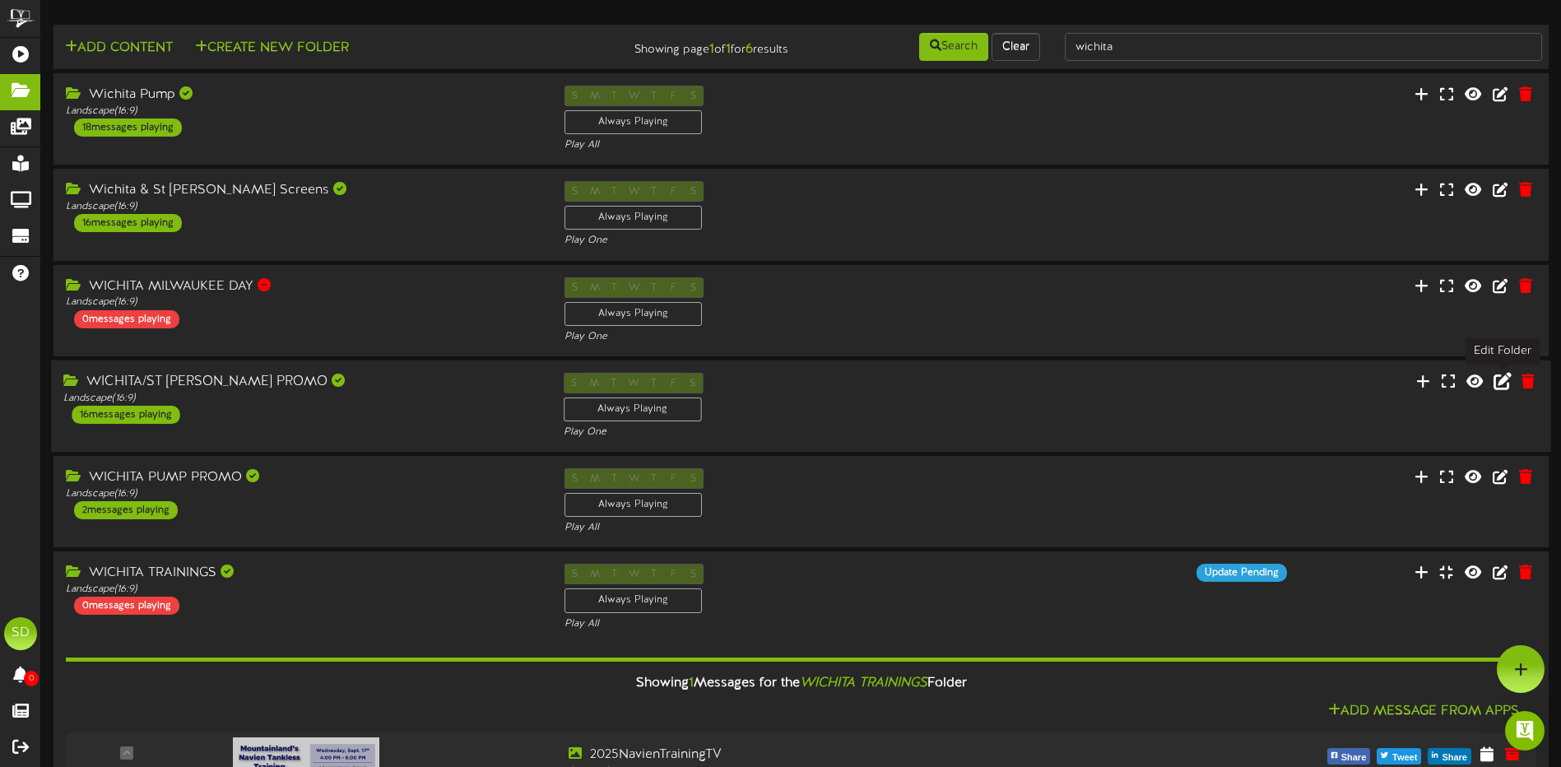
click at [1498, 383] on icon at bounding box center [1503, 380] width 18 height 18
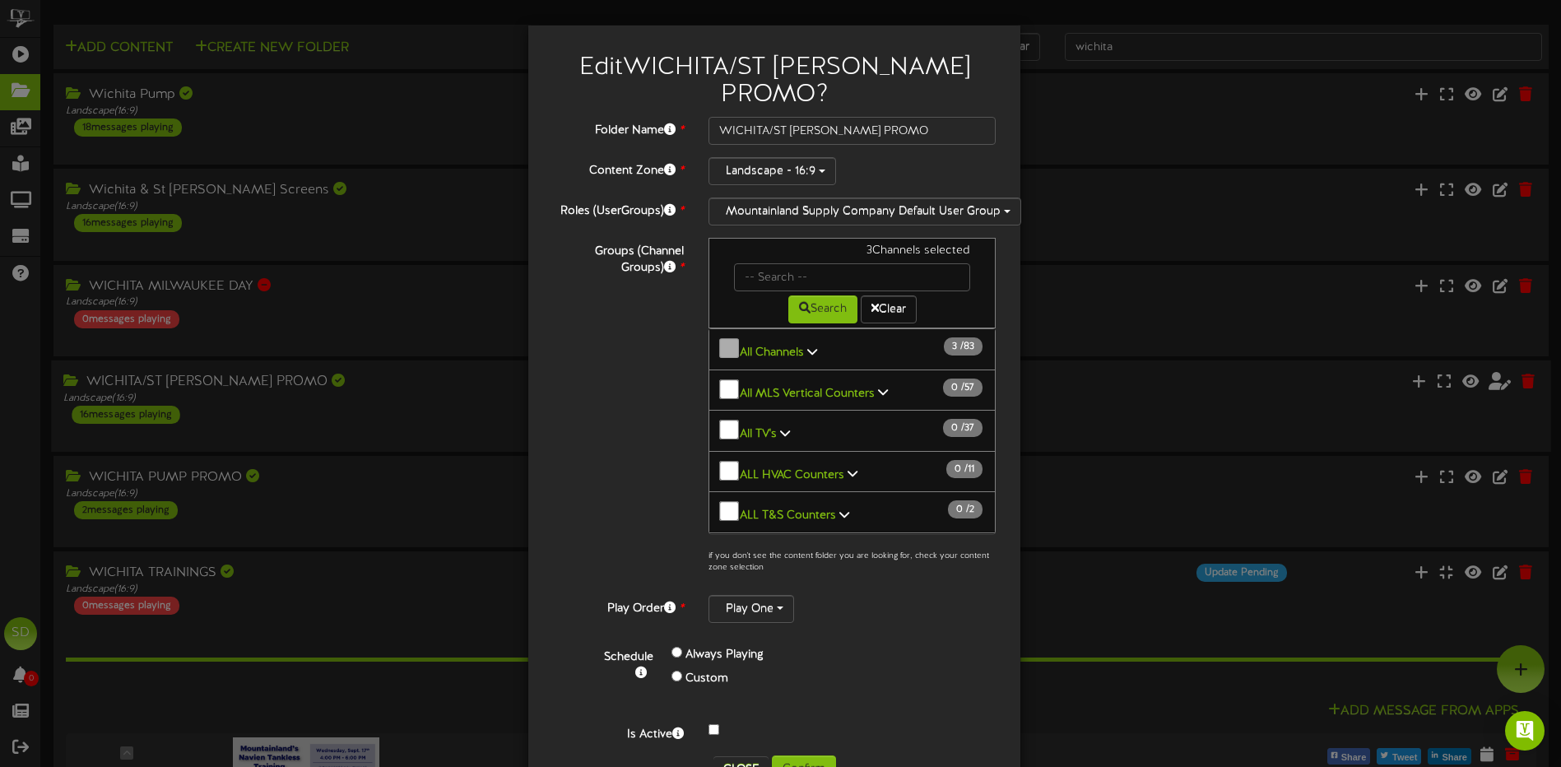
click at [367, 486] on div "Edit WICHITA/ST [PERSON_NAME] PROMO ? Folder Name * WICHITA/ST [PERSON_NAME] PR…" at bounding box center [780, 383] width 1561 height 767
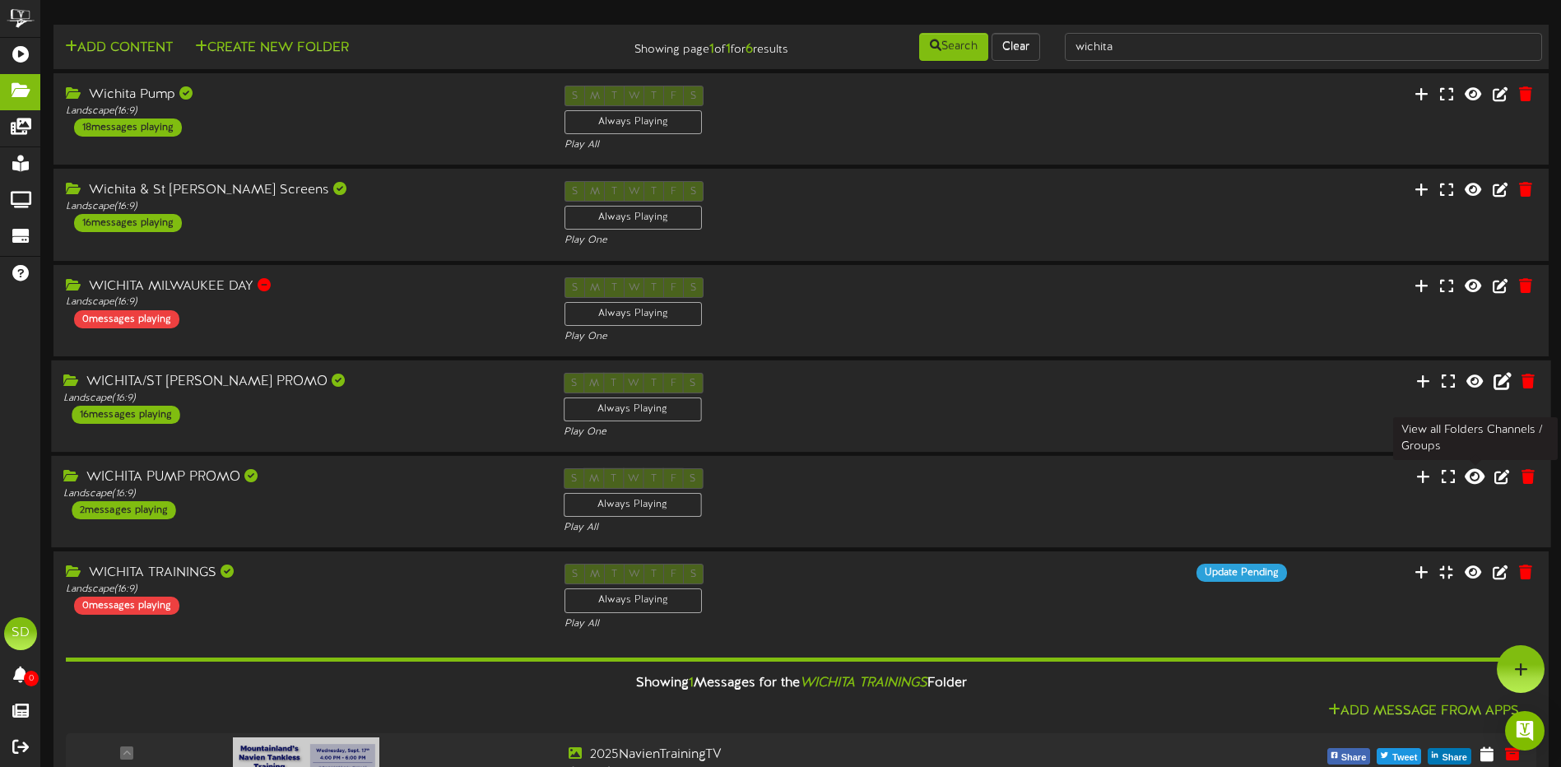
click at [1476, 478] on icon at bounding box center [1475, 476] width 20 height 18
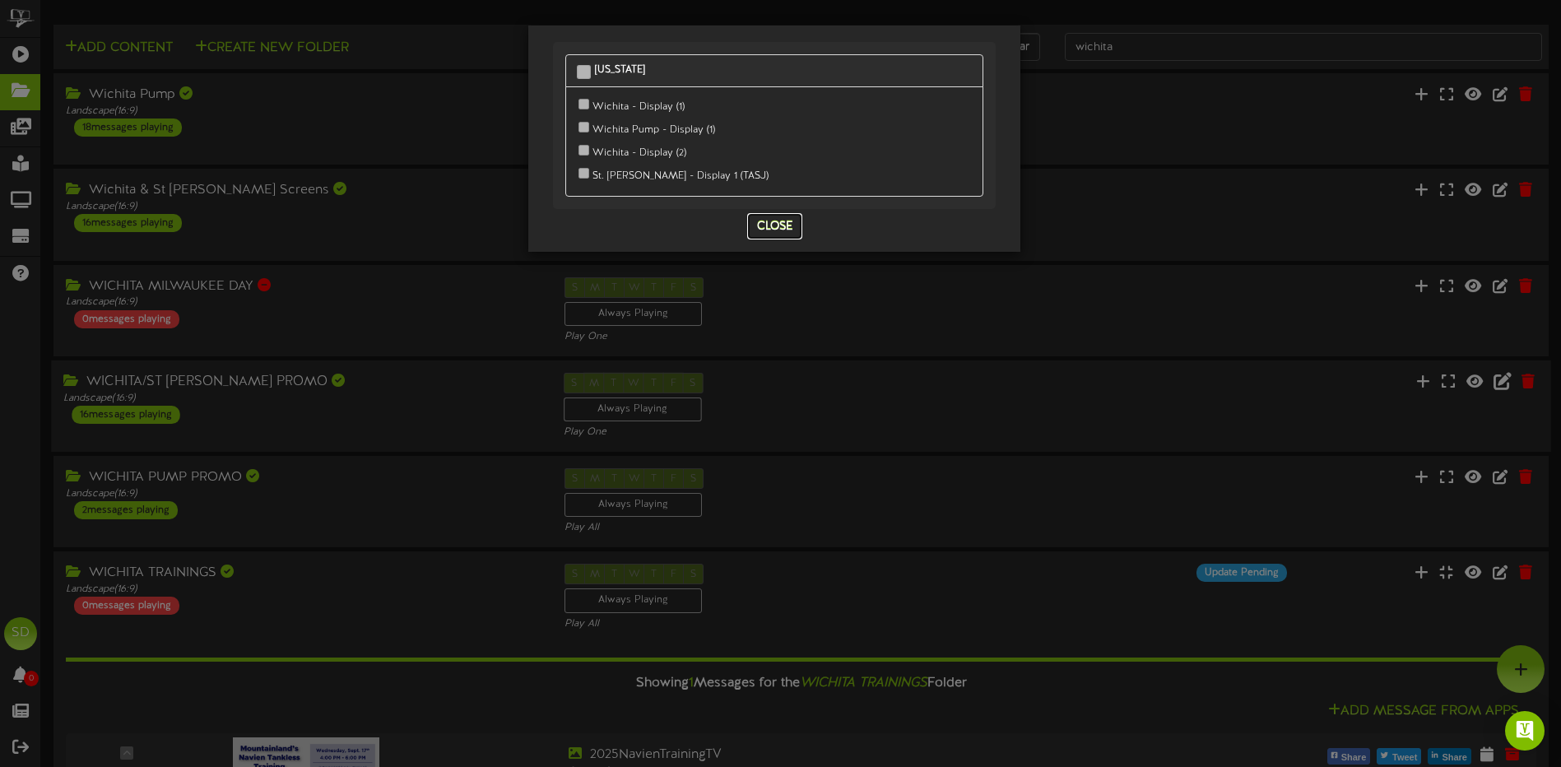
click at [751, 226] on button "Close" at bounding box center [774, 226] width 55 height 26
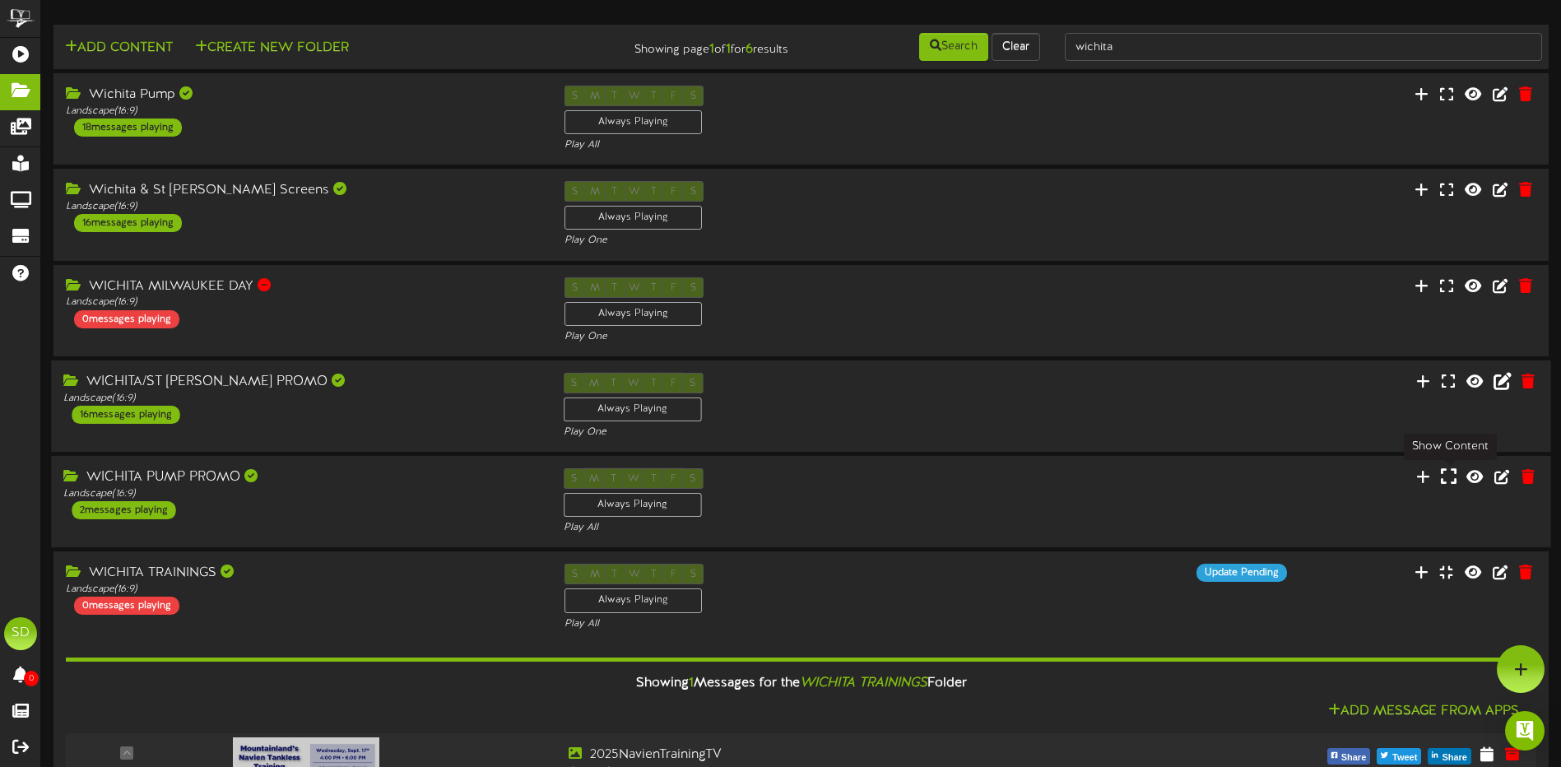
click at [1449, 474] on icon at bounding box center [1449, 476] width 16 height 18
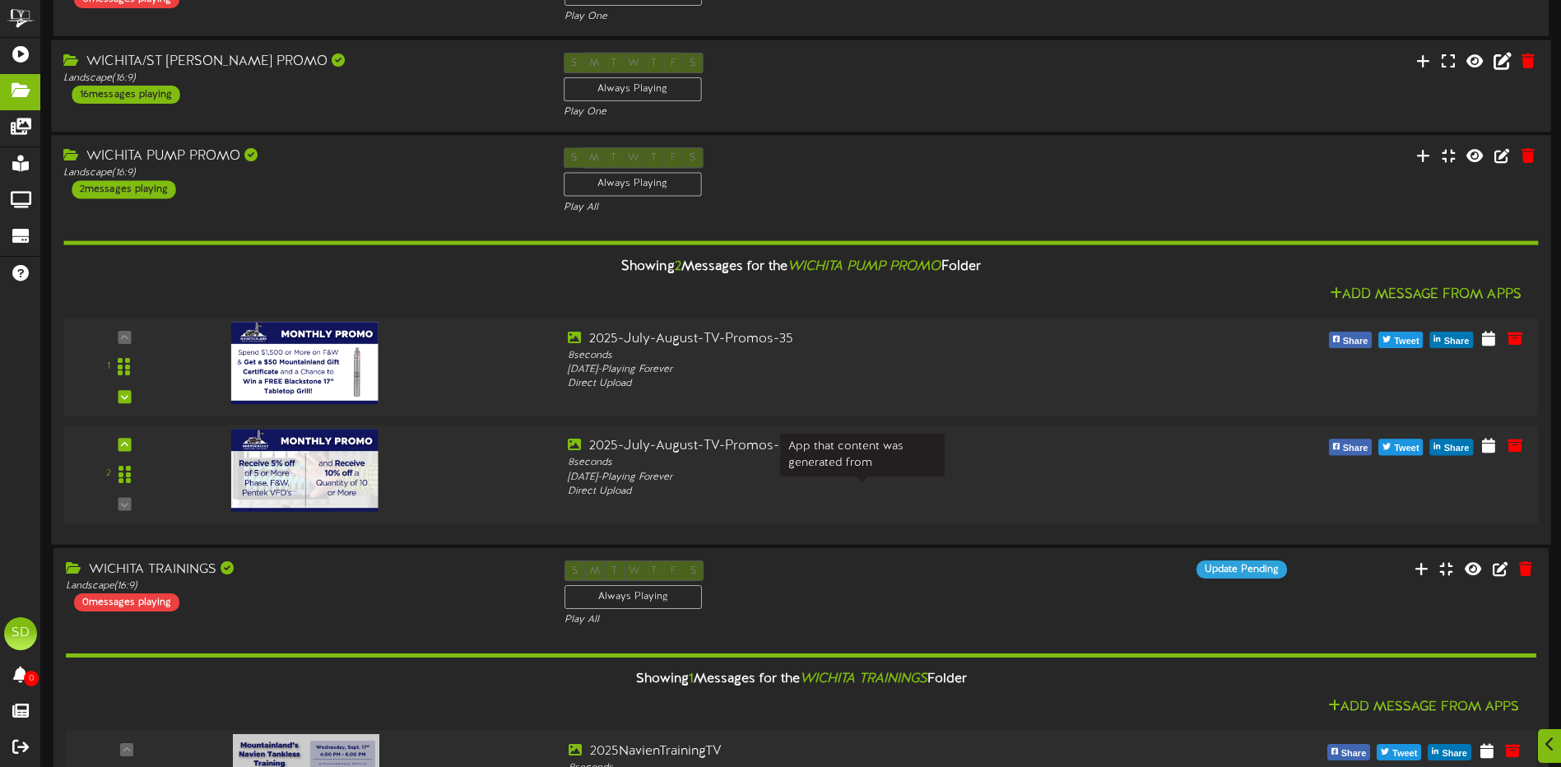
scroll to position [329, 0]
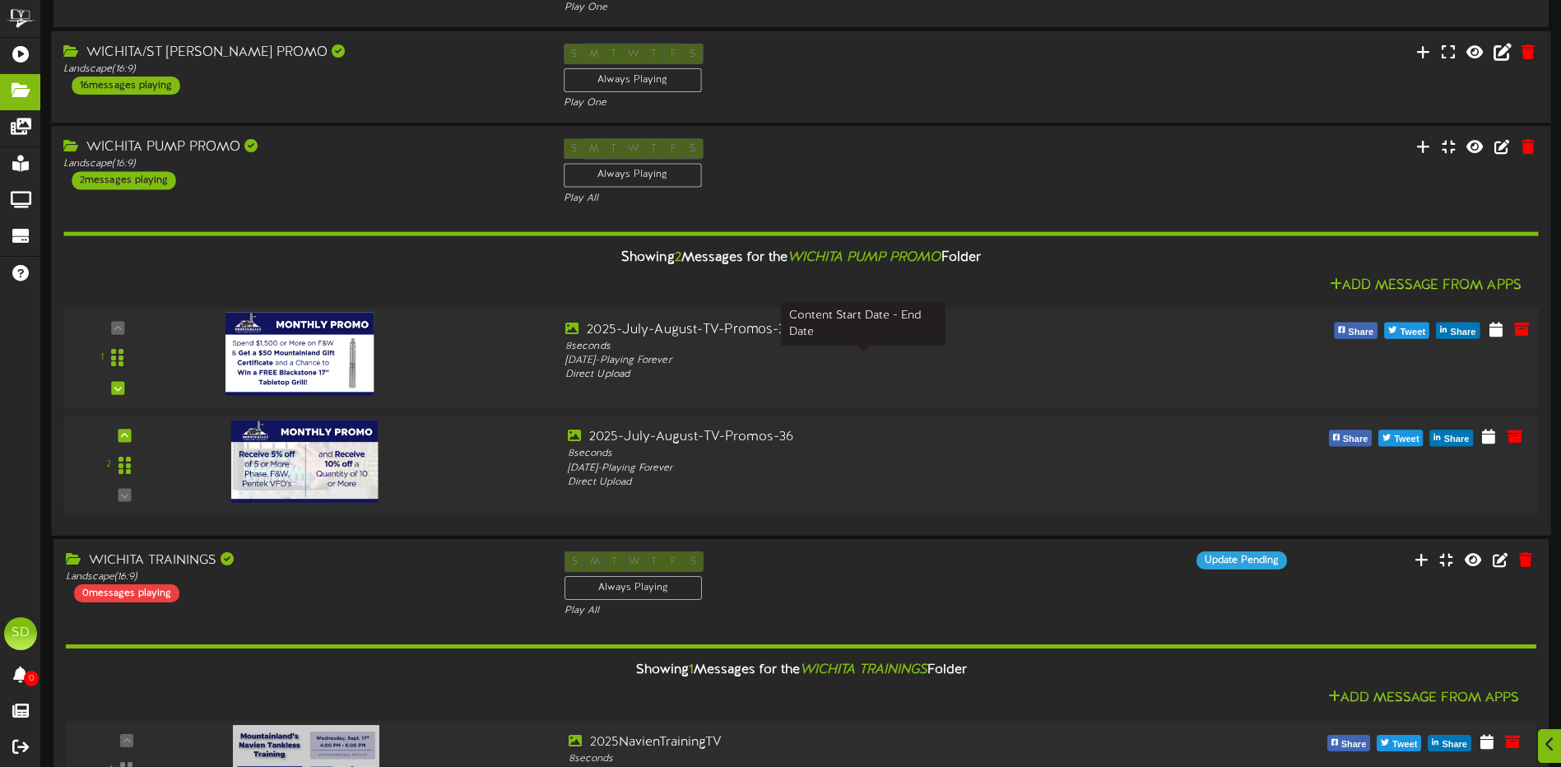
click at [658, 358] on div "[DATE] - Playing Forever" at bounding box center [863, 361] width 596 height 14
